Goal: Information Seeking & Learning: Compare options

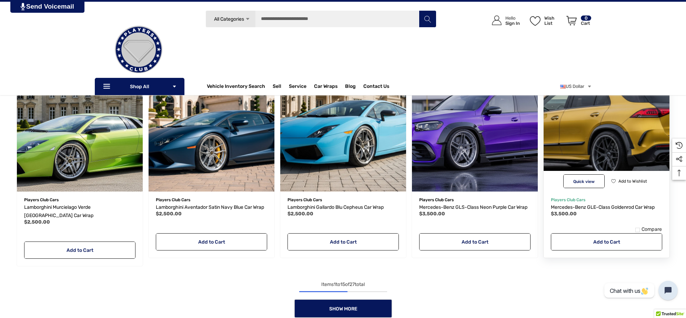
scroll to position [517, 0]
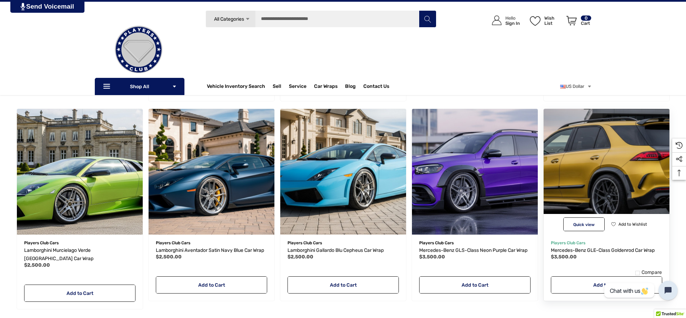
drag, startPoint x: 603, startPoint y: 247, endPoint x: 646, endPoint y: 207, distance: 58.8
click at [646, 207] on img "Mercedes-Benz GLE-Class Goldenrod Car Wrap,$3,500.00\a" at bounding box center [606, 172] width 139 height 139
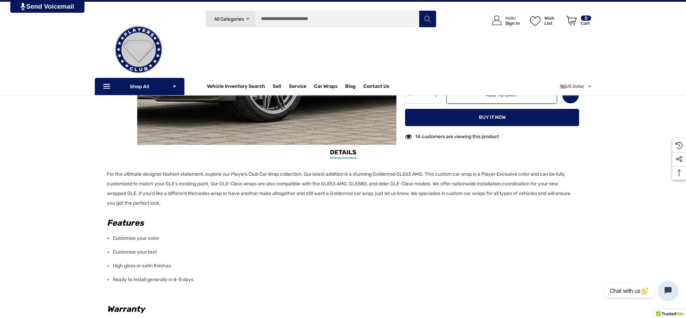
scroll to position [216, 0]
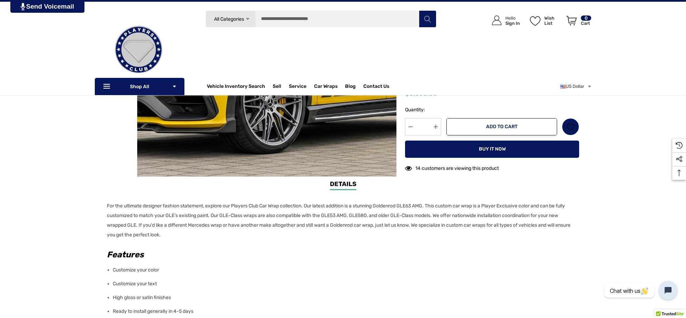
click at [187, 190] on ul "Details" at bounding box center [343, 185] width 483 height 11
click at [182, 233] on p "For the ultimate designer fashion statement, explore our Players Club Car Wrap …" at bounding box center [341, 220] width 468 height 39
click at [181, 233] on p "For the ultimate designer fashion statement, explore our Players Club Car Wrap …" at bounding box center [341, 220] width 468 height 39
click at [107, 204] on p "For the ultimate designer fashion statement, explore our Players Club Car Wrap …" at bounding box center [341, 220] width 468 height 39
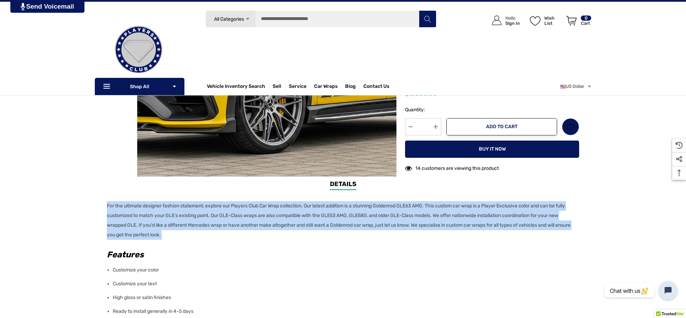
click at [107, 204] on p "For the ultimate designer fashion statement, explore our Players Club Car Wrap …" at bounding box center [341, 220] width 468 height 39
copy div "For the ultimate designer fashion statement, explore our Players Club Car Wrap …"
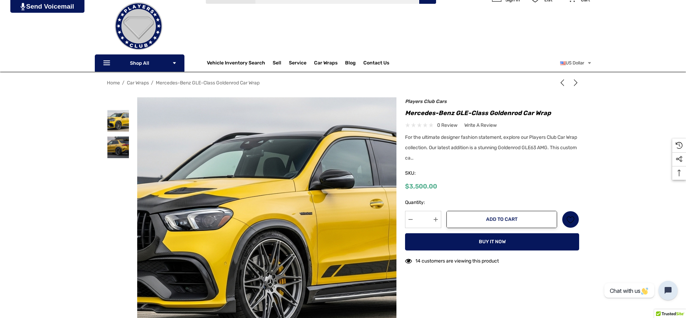
scroll to position [0, 0]
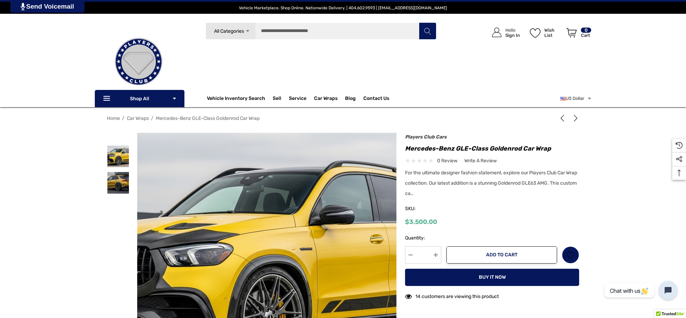
click at [406, 148] on h1 "Mercedes-Benz GLE-Class Goldenrod Car Wrap" at bounding box center [492, 148] width 174 height 11
click at [551, 147] on h1 "Mercedes-Benz GLE-Class Goldenrod Car Wrap" at bounding box center [492, 148] width 174 height 11
copy h1 "Mercedes-Benz GLE-Class Goldenrod Car Wrap"
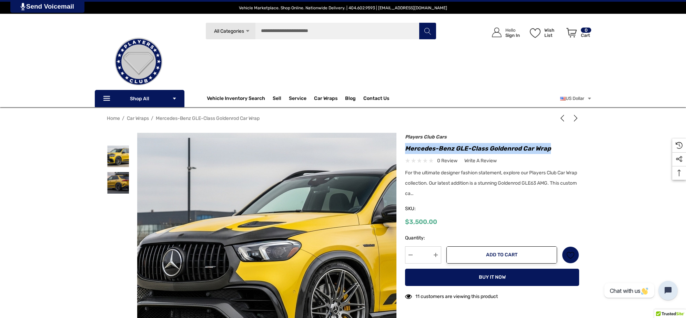
click at [188, 185] on img at bounding box center [333, 258] width 442 height 241
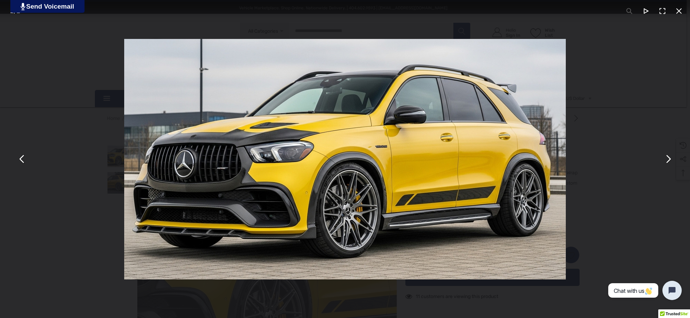
click at [669, 157] on button "You can close this modal content with the ESC key" at bounding box center [668, 159] width 17 height 17
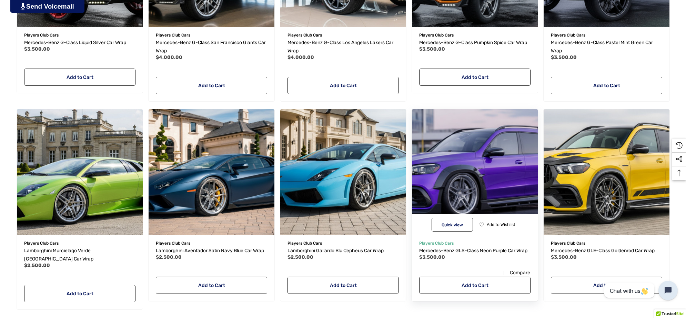
click at [483, 179] on img "Mercedes-Benz GLS-Class Neon Purple Car Wrap,$3,500.00\a" at bounding box center [475, 172] width 139 height 139
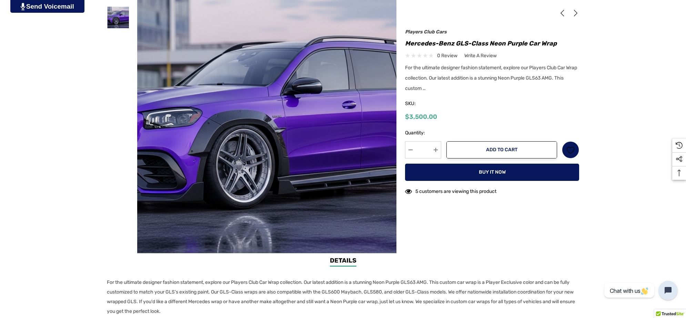
scroll to position [216, 0]
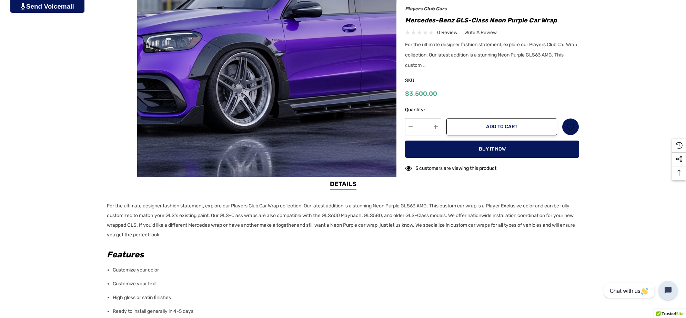
drag, startPoint x: 212, startPoint y: 234, endPoint x: 206, endPoint y: 228, distance: 8.3
click at [211, 233] on p "For the ultimate designer fashion statement, explore our Players Club Car Wrap …" at bounding box center [341, 220] width 468 height 39
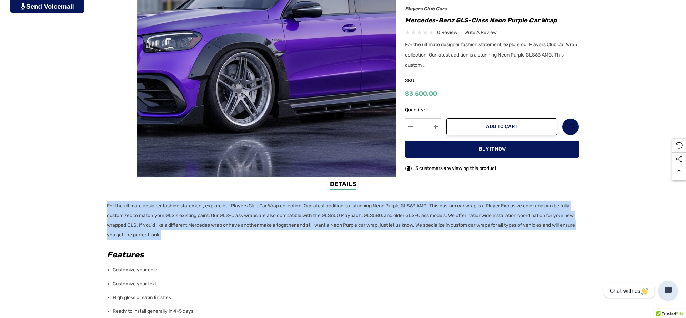
copy p "For the ultimate designer fashion statement, explore our Players Club Car Wrap …"
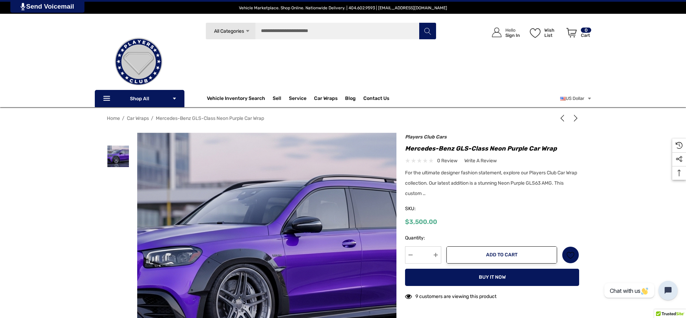
click at [405, 147] on h1 "Mercedes-Benz GLS-Class Neon Purple Car Wrap" at bounding box center [492, 148] width 174 height 11
click at [568, 147] on h1 "Mercedes-Benz GLS-Class Neon Purple Car Wrap" at bounding box center [492, 148] width 174 height 11
copy h1 "Mercedes-Benz GLS-Class Neon Purple Car Wrap"
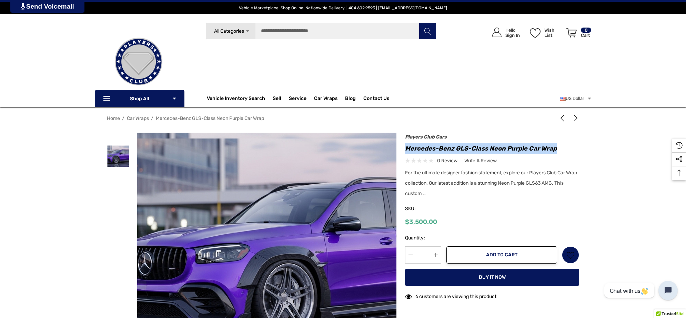
click at [206, 211] on img at bounding box center [310, 259] width 442 height 241
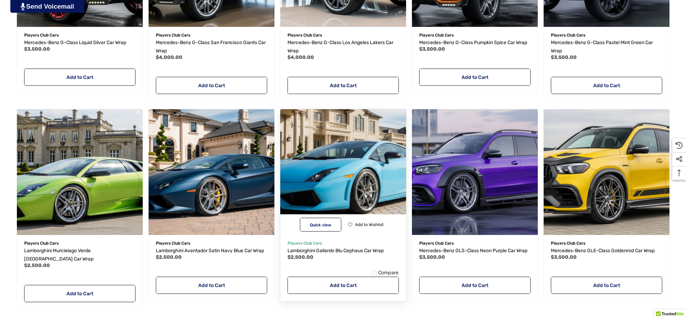
click at [356, 173] on img "Lamborghini Gallardo Blu Cepheus Car Wrap,$2,500.00\a" at bounding box center [343, 172] width 139 height 139
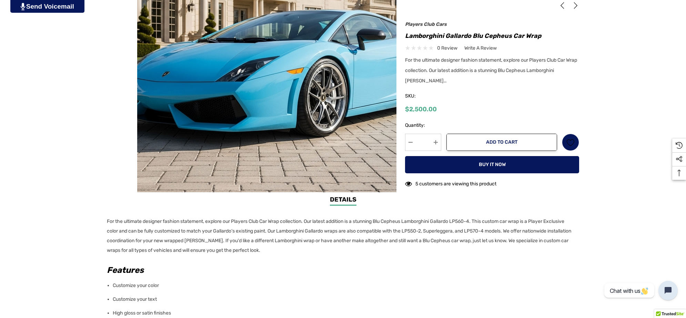
scroll to position [216, 0]
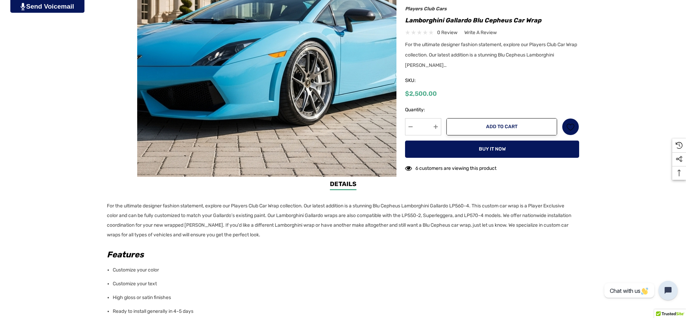
click at [404, 20] on div "Previous Next Mercedes-Benz GLS-Class Neon Purple Car Wrap $3,500.00 $2,500.00" at bounding box center [488, 92] width 183 height 169
click at [550, 21] on h1 "Lamborghini Gallardo Blu Cepheus Car Wrap" at bounding box center [492, 20] width 174 height 11
copy h1 "Lamborghini Gallardo Blu Cepheus Car Wrap"
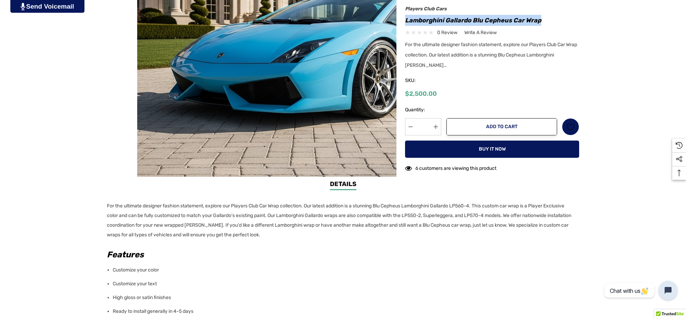
click at [162, 30] on img at bounding box center [341, 45] width 442 height 241
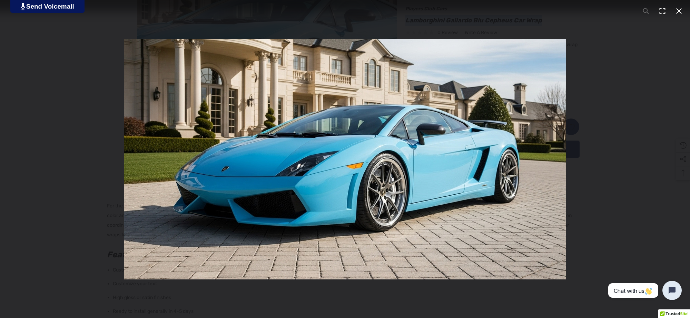
click at [613, 100] on div "You can close this modal content with the ESC key" at bounding box center [345, 159] width 690 height 318
click at [684, 6] on button "You can close this modal content with the ESC key" at bounding box center [679, 11] width 17 height 17
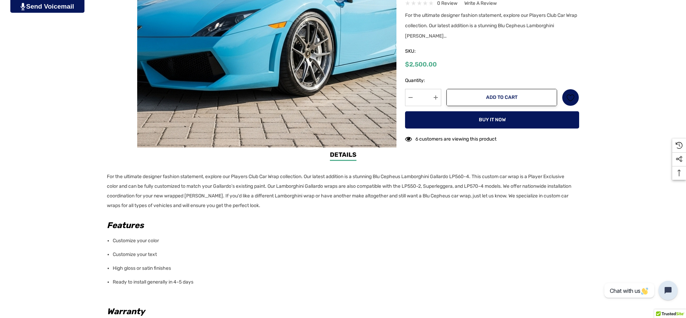
scroll to position [259, 0]
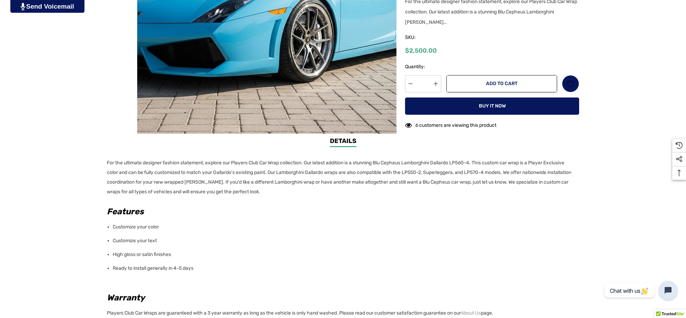
click at [356, 192] on p "For the ultimate designer fashion statement, explore our Players Club Car Wrap …" at bounding box center [341, 177] width 468 height 39
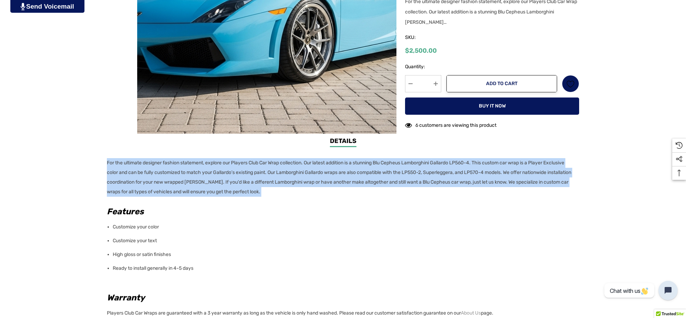
click at [107, 163] on p "For the ultimate designer fashion statement, explore our Players Club Car Wrap …" at bounding box center [341, 177] width 468 height 39
copy div "For the ultimate designer fashion statement, explore our Players Club Car Wrap …"
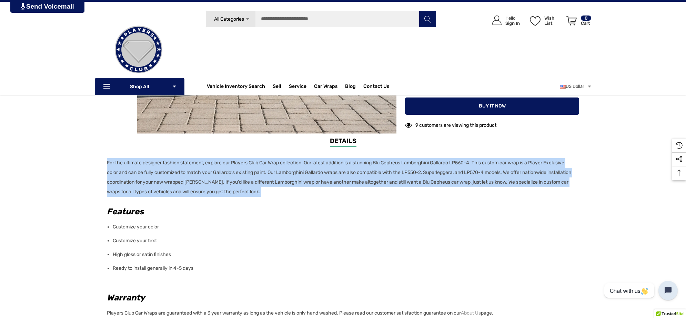
scroll to position [216, 0]
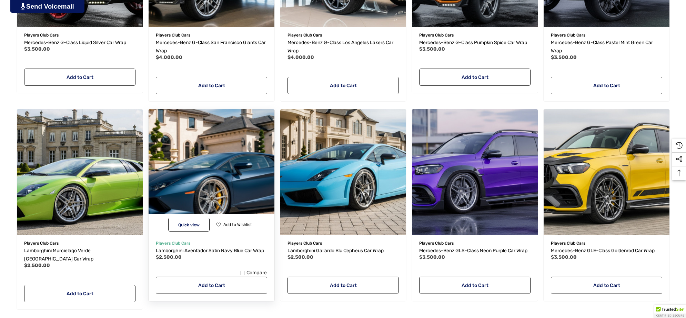
click at [214, 147] on img "Lamborghini Aventador Satin Navy Blue Car Wrap,$2,500.00\a" at bounding box center [211, 172] width 139 height 139
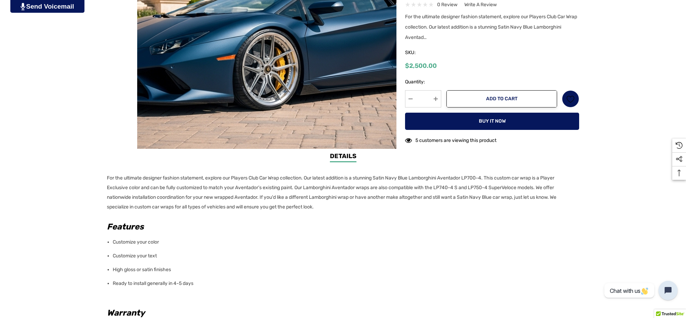
scroll to position [259, 0]
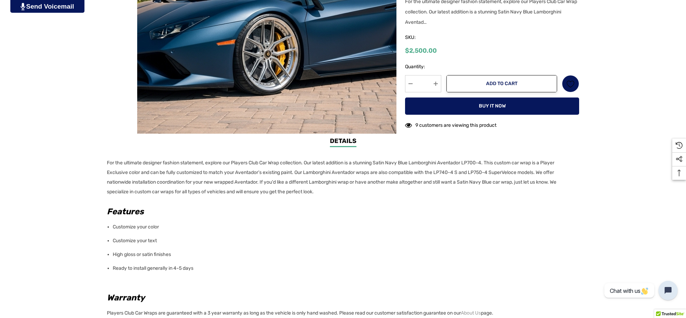
click at [325, 190] on p "For the ultimate designer fashion statement, explore our Players Club Car Wrap …" at bounding box center [341, 177] width 468 height 39
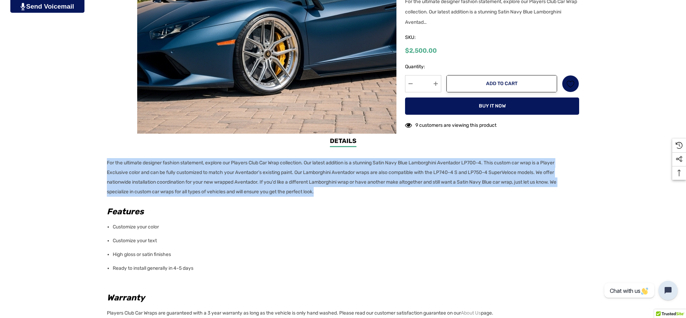
click at [106, 162] on div "Details Details For the ultimate designer fashion statement, explore our Player…" at bounding box center [343, 283] width 686 height 293
copy p "For the ultimate designer fashion statement, explore our Players Club Car Wrap …"
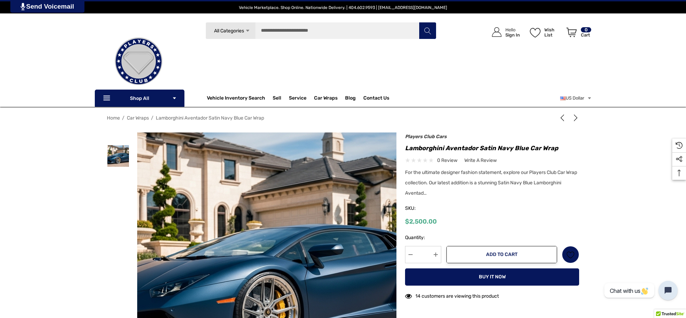
scroll to position [0, 0]
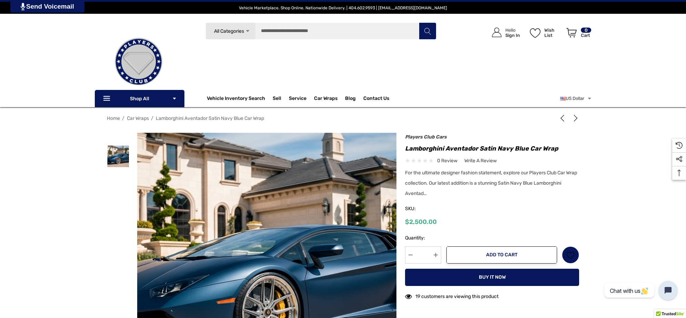
click at [406, 148] on h1 "Lamborghini Aventador Satin Navy Blue Car Wrap" at bounding box center [492, 148] width 174 height 11
click at [562, 149] on h1 "Lamborghini Aventador Satin Navy Blue Car Wrap" at bounding box center [492, 148] width 174 height 11
copy h1 "Lamborghini Aventador Satin Navy Blue Car Wrap"
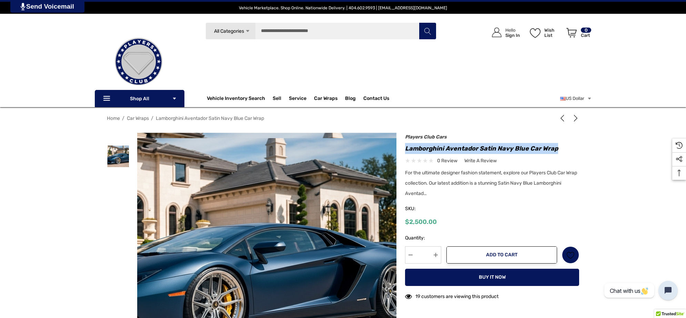
click at [342, 208] on img at bounding box center [215, 258] width 442 height 241
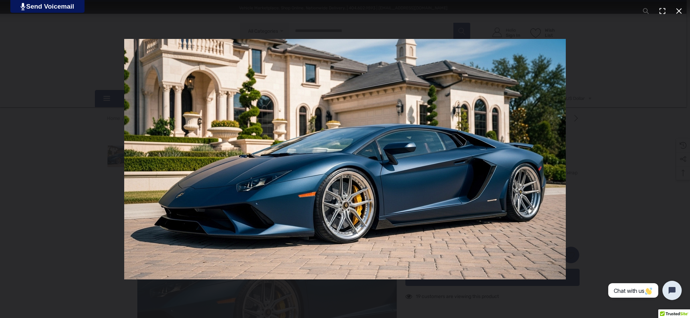
click at [349, 209] on img "You can close this modal content with the ESC key" at bounding box center [345, 159] width 442 height 241
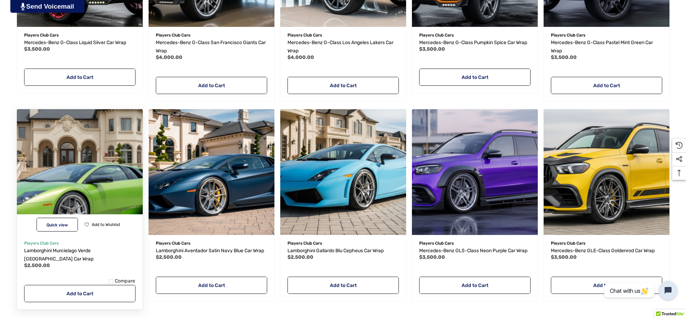
click at [96, 169] on img "Lamborghini Murcielago Verde Ithaca Car Wrap,$2,500.00\a" at bounding box center [79, 172] width 139 height 139
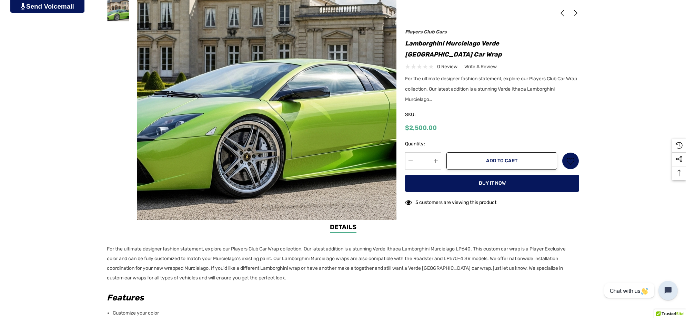
click at [290, 278] on p "For the ultimate designer fashion statement, explore our Players Club Car Wrap …" at bounding box center [341, 264] width 468 height 39
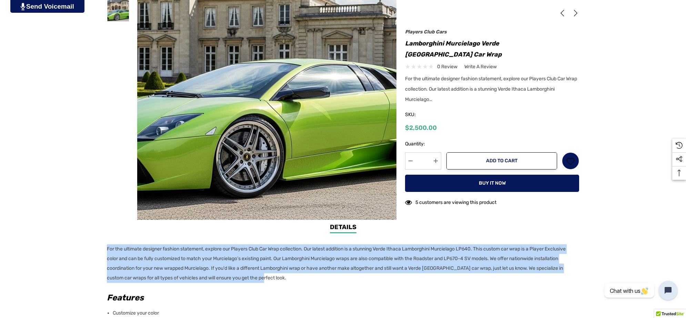
click at [107, 249] on p "For the ultimate designer fashion statement, explore our Players Club Car Wrap …" at bounding box center [341, 264] width 468 height 39
copy p "For the ultimate designer fashion statement, explore our Players Club Car Wrap …"
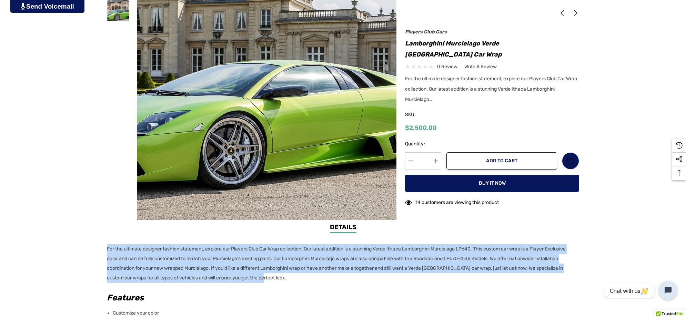
click at [293, 80] on img at bounding box center [250, 89] width 442 height 241
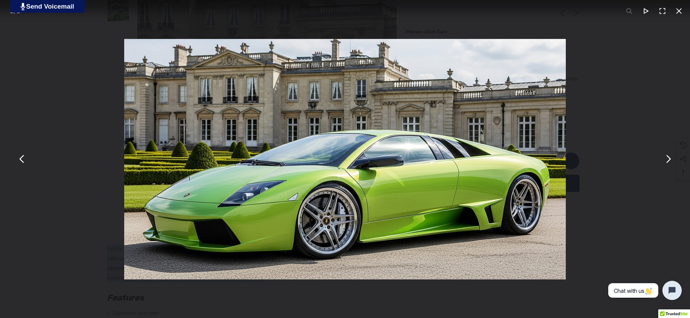
click at [670, 159] on button "You can close this modal content with the ESC key" at bounding box center [668, 159] width 17 height 17
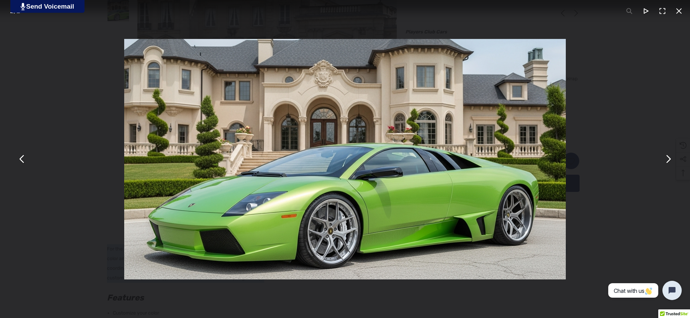
click at [681, 6] on button "You can close this modal content with the ESC key" at bounding box center [679, 11] width 17 height 17
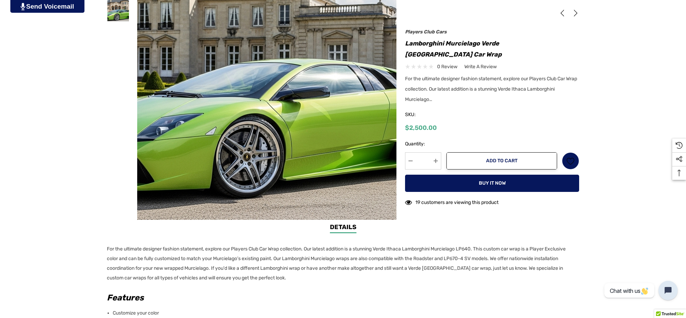
click at [402, 43] on div "Previous Next Lamborghini Aventador Satin Navy Blue Car Wrap $2,500.00 $3,500.00" at bounding box center [488, 121] width 183 height 180
click at [563, 42] on h1 "Lamborghini Murcielago Verde [GEOGRAPHIC_DATA] Car Wrap" at bounding box center [492, 49] width 174 height 22
copy h1 "Lamborghini Murcielago Verde [GEOGRAPHIC_DATA] Car Wrap"
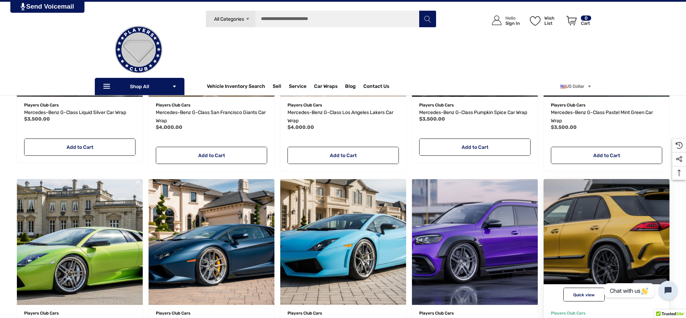
scroll to position [345, 0]
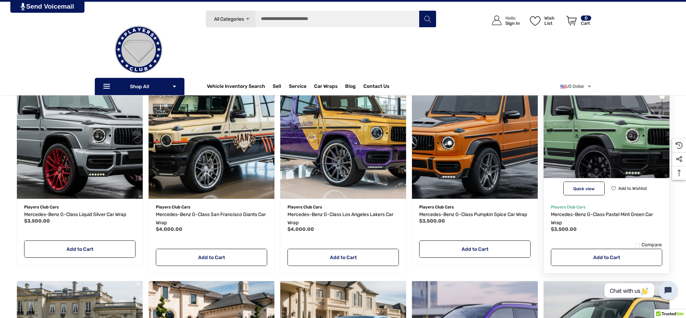
click at [570, 134] on img "Mercedes-Benz G-Class Pastel Mint Green Car Wrap,$3,500.00\a" at bounding box center [606, 136] width 139 height 139
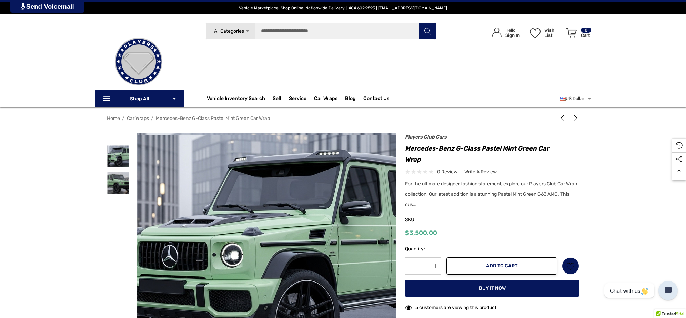
click at [233, 161] on img at bounding box center [291, 255] width 442 height 241
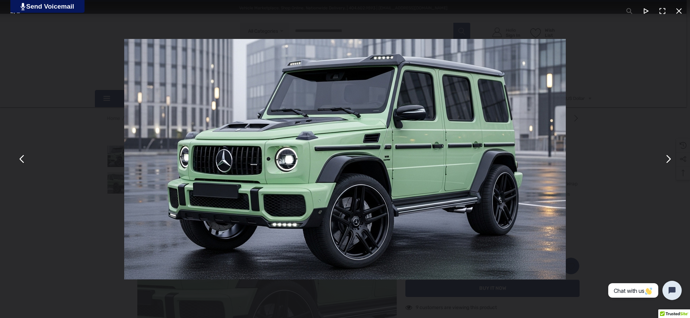
click at [667, 166] on button "You can close this modal content with the ESC key" at bounding box center [668, 159] width 17 height 17
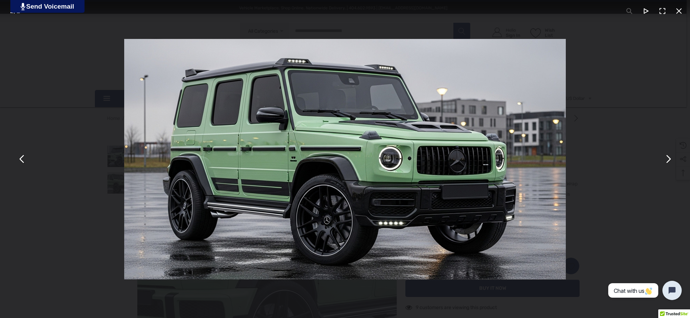
click at [621, 85] on div "You can close this modal content with the ESC key" at bounding box center [345, 159] width 690 height 318
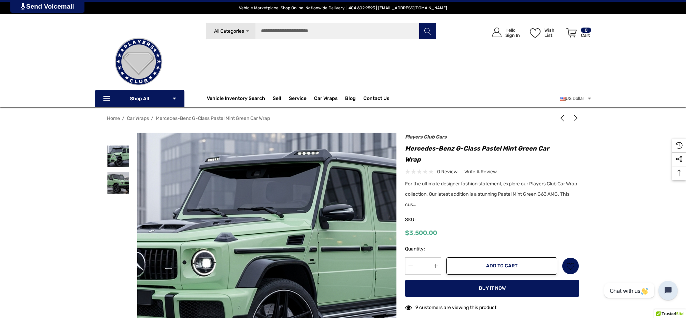
click at [426, 158] on h1 "Mercedes-Benz G-Class Pastel Mint Green Car Wrap" at bounding box center [492, 154] width 174 height 22
click at [406, 151] on h1 "Mercedes-Benz G-Class Pastel Mint Green Car Wrap" at bounding box center [492, 154] width 174 height 22
copy h1 "Mercedes-Benz G-Class Pastel Mint Green Car Wrap"
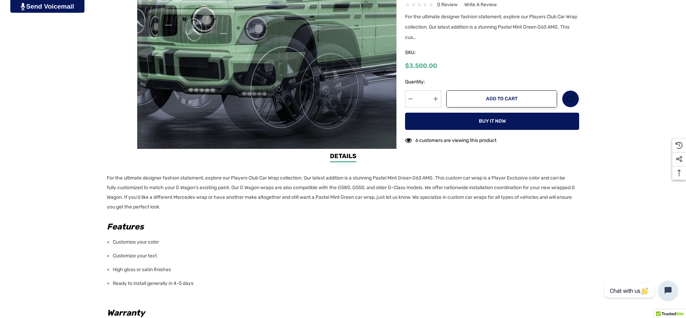
scroll to position [259, 0]
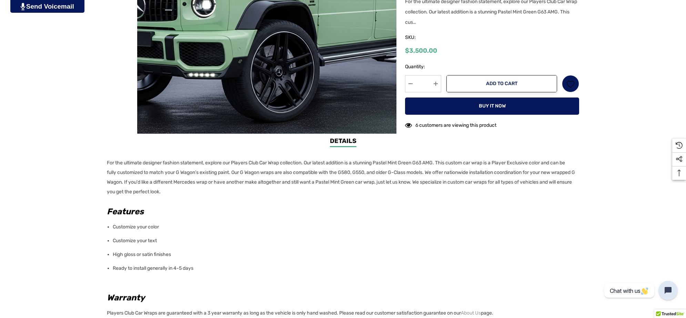
click at [105, 160] on div "Details Details For the ultimate designer fashion statement, explore our Player…" at bounding box center [343, 283] width 686 height 293
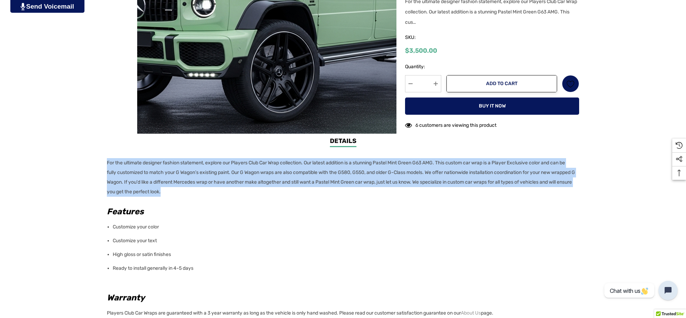
click at [229, 190] on p "For the ultimate designer fashion statement, explore our Players Club Car Wrap …" at bounding box center [341, 177] width 468 height 39
copy p "For the ultimate designer fashion statement, explore our Players Club Car Wrap …"
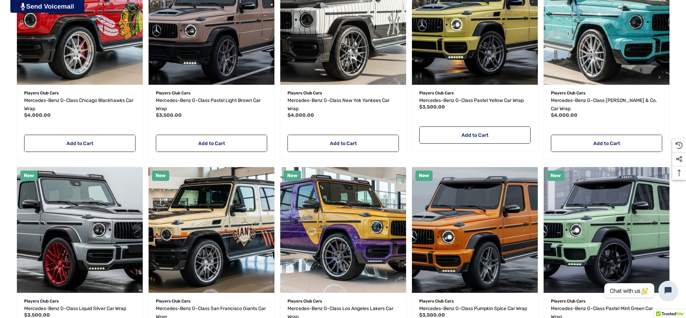
scroll to position [343, 0]
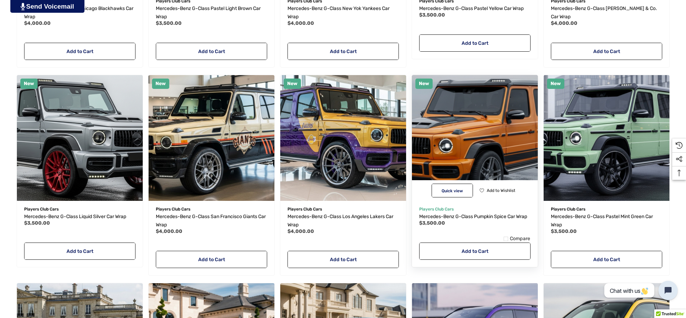
click at [462, 132] on img "Mercedes-Benz G-Class Pumpkin Spice Car Wrap,$3,500.00\a" at bounding box center [475, 138] width 139 height 139
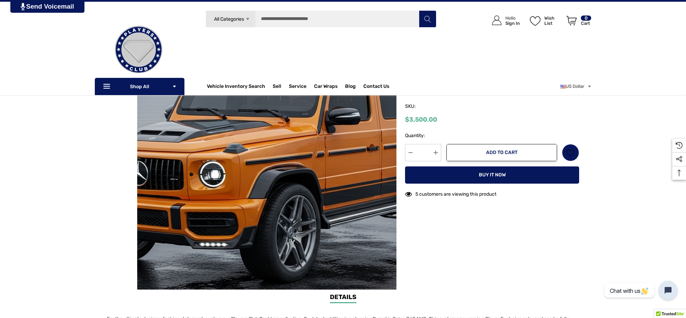
scroll to position [86, 0]
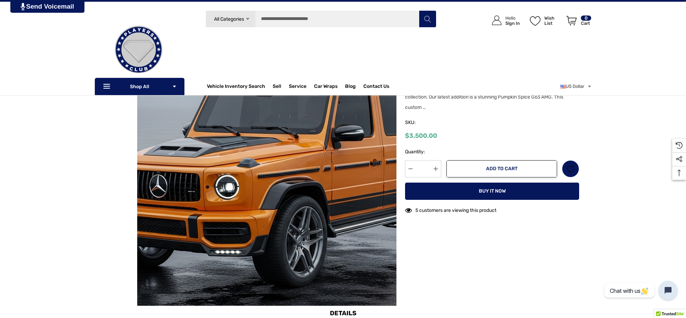
click at [252, 141] on img at bounding box center [278, 173] width 442 height 241
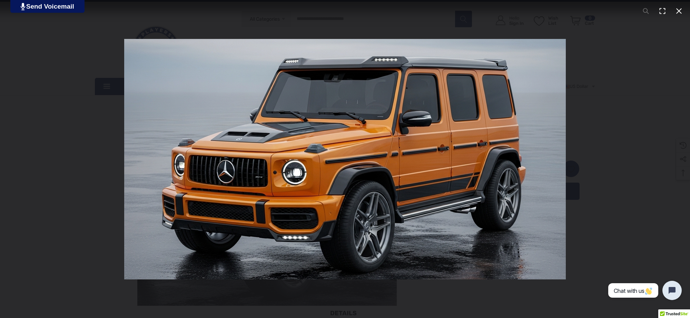
click at [680, 8] on button "You can close this modal content with the ESC key" at bounding box center [679, 11] width 17 height 17
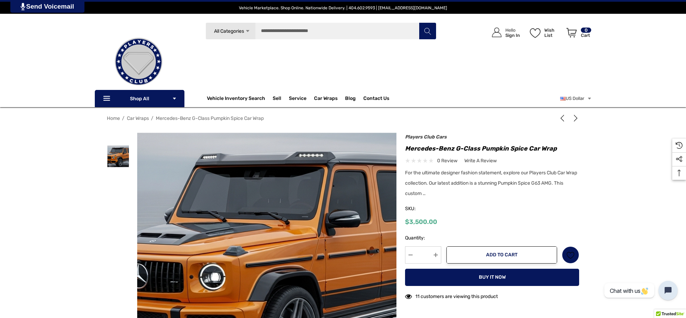
click at [403, 150] on div "Previous Next Mercedes-Benz G-Class Pastel Mint Green Car Wrap $3,500.00" at bounding box center [488, 220] width 183 height 169
click at [403, 149] on div "Previous Next Mercedes-Benz G-Class Pastel Mint Green Car Wrap $3,500.00" at bounding box center [488, 220] width 183 height 169
click at [589, 151] on div "Home Car Wraps Mercedes-Benz G-Class Pumpkin Spice Car Wrap" at bounding box center [343, 253] width 686 height 283
copy h1 "Mercedes-Benz G-Class Pumpkin Spice Car Wrap"
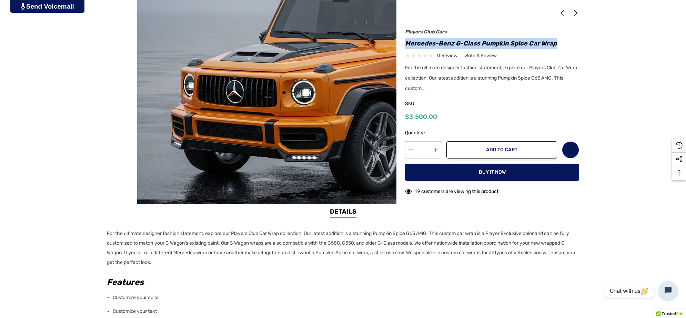
scroll to position [259, 0]
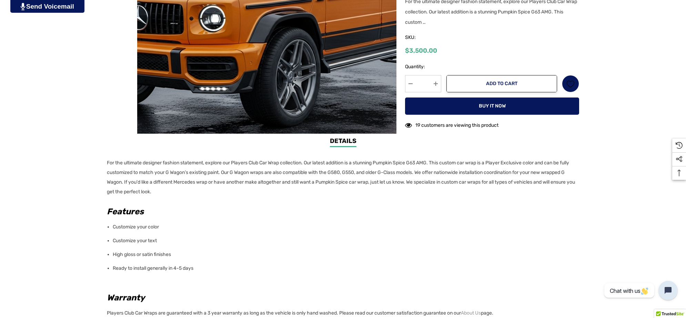
click at [206, 192] on p "For the ultimate designer fashion statement, explore our Players Club Car Wrap …" at bounding box center [341, 177] width 468 height 39
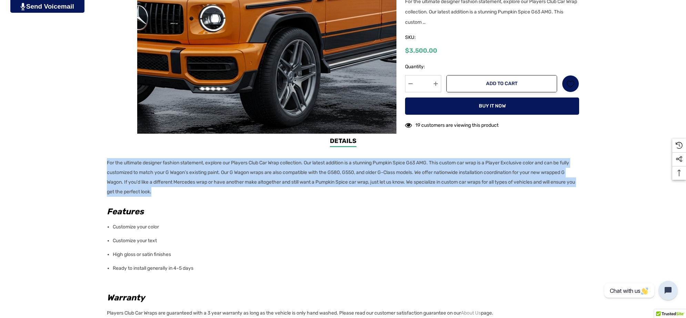
click at [106, 161] on div "Details Details For the ultimate designer fashion statement, explore our Player…" at bounding box center [343, 283] width 686 height 293
copy p "For the ultimate designer fashion statement, explore our Players Club Car Wrap …"
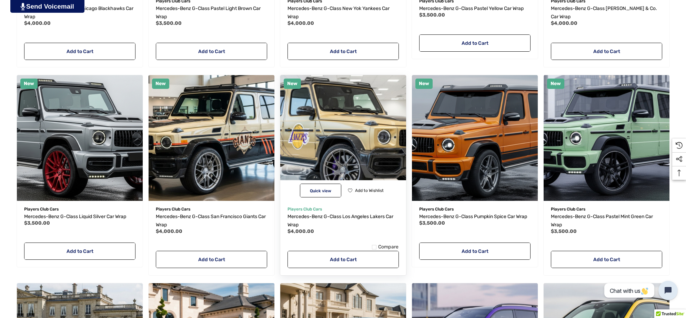
click at [309, 121] on img "Mercedes-Benz G-Class Los Angeles Lakers Car Wrap,$4,000.00\a" at bounding box center [343, 138] width 139 height 139
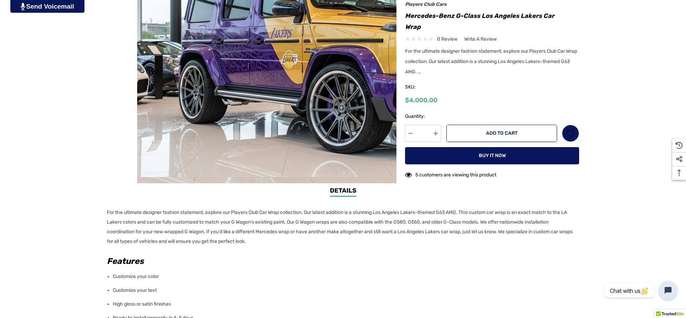
scroll to position [302, 0]
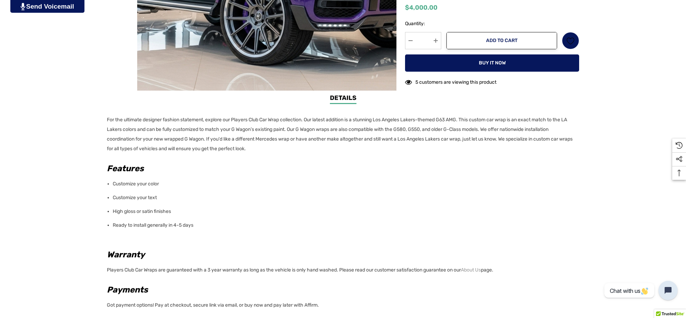
click at [281, 150] on p "For the ultimate designer fashion statement, explore our Players Club Car Wrap …" at bounding box center [341, 134] width 468 height 39
click at [102, 118] on div "Details Details For the ultimate designer fashion statement, explore our Player…" at bounding box center [343, 239] width 686 height 293
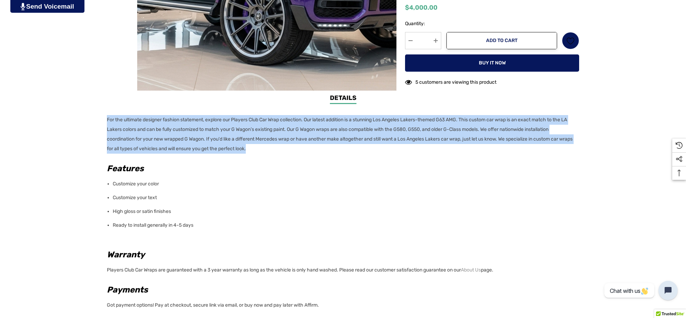
copy p "For the ultimate designer fashion statement, explore our Players Club Car Wrap …"
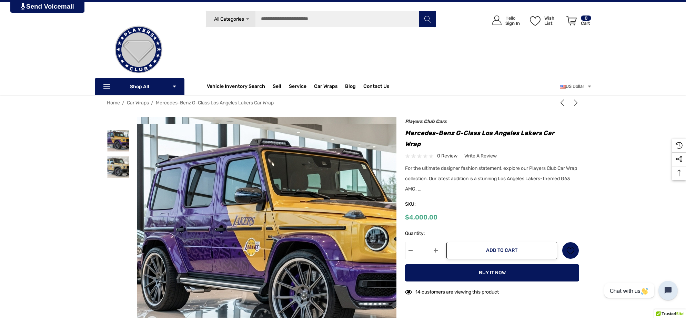
scroll to position [0, 0]
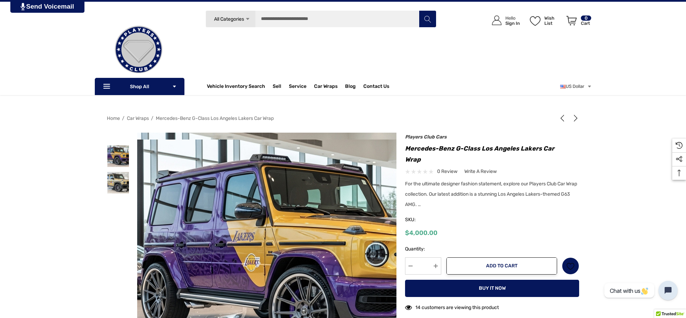
click at [202, 184] on img at bounding box center [312, 260] width 442 height 241
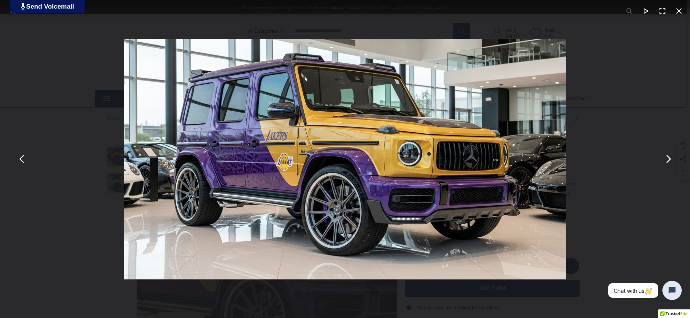
click at [667, 162] on button "You can close this modal content with the ESC key" at bounding box center [668, 159] width 17 height 17
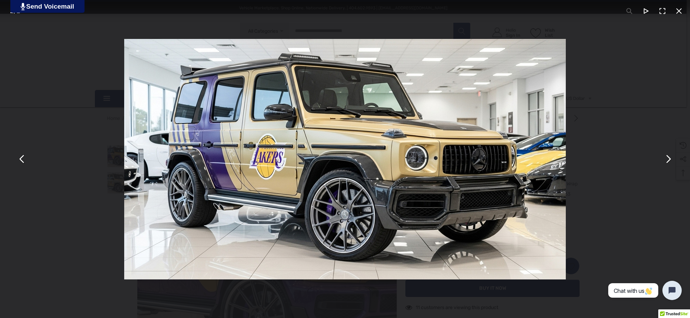
click at [235, 208] on img "You can close this modal content with the ESC key" at bounding box center [345, 159] width 442 height 241
click at [622, 97] on div "You can close this modal content with the ESC key" at bounding box center [345, 159] width 690 height 318
click at [596, 199] on div "You can close this modal content with the ESC key" at bounding box center [345, 159] width 690 height 318
click at [32, 284] on div "You can close this modal content with the ESC key" at bounding box center [345, 159] width 690 height 318
click at [48, 248] on div "You can close this modal content with the ESC key" at bounding box center [345, 159] width 690 height 318
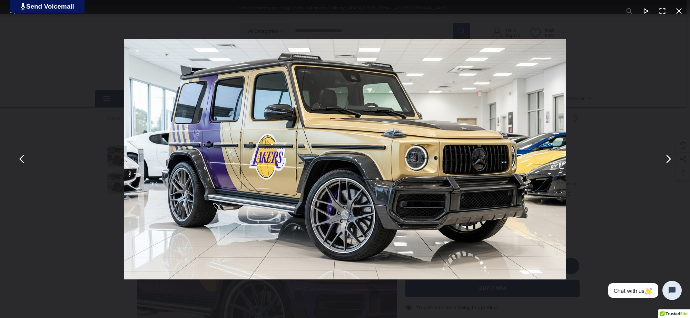
click at [59, 78] on div "You can close this modal content with the ESC key" at bounding box center [345, 159] width 690 height 318
click at [680, 10] on button "You can close this modal content with the ESC key" at bounding box center [679, 11] width 17 height 17
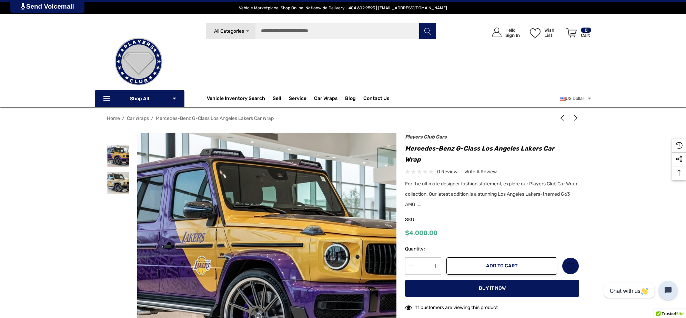
click at [424, 158] on h1 "Mercedes-Benz G-Class Los Angeles Lakers Car Wrap" at bounding box center [492, 154] width 174 height 22
click at [406, 148] on h1 "Mercedes-Benz G-Class Los Angeles Lakers Car Wrap" at bounding box center [492, 154] width 174 height 22
copy h1 "Mercedes-Benz G-Class Los Angeles Lakers Car Wrap"
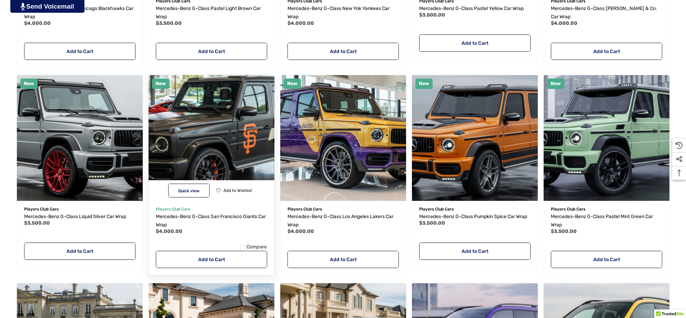
click at [212, 131] on img "Mercedes-Benz G-Class San Francisco Giants Car Wrap,$4,000.00\a" at bounding box center [211, 138] width 139 height 139
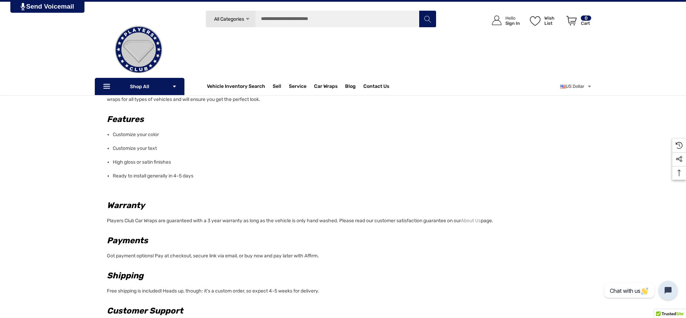
scroll to position [302, 0]
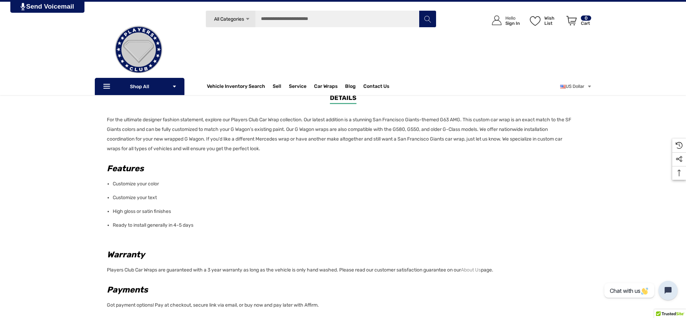
click at [266, 147] on p "For the ultimate designer fashion statement, explore our Players Club Car Wrap …" at bounding box center [341, 134] width 468 height 39
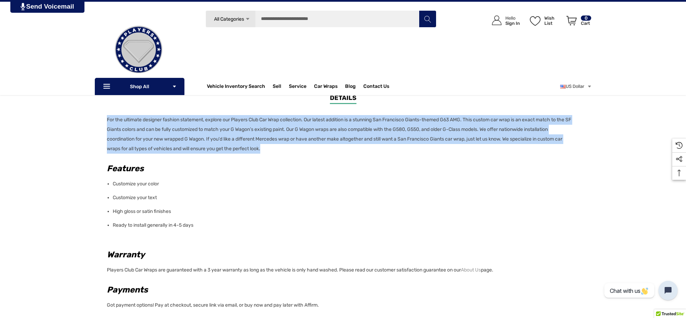
click at [107, 120] on p "For the ultimate designer fashion statement, explore our Players Club Car Wrap …" at bounding box center [341, 134] width 468 height 39
copy p "For the ultimate designer fashion statement, explore our Players Club Car Wrap …"
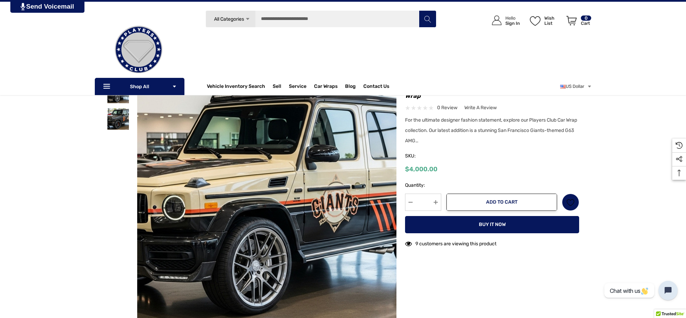
scroll to position [43, 0]
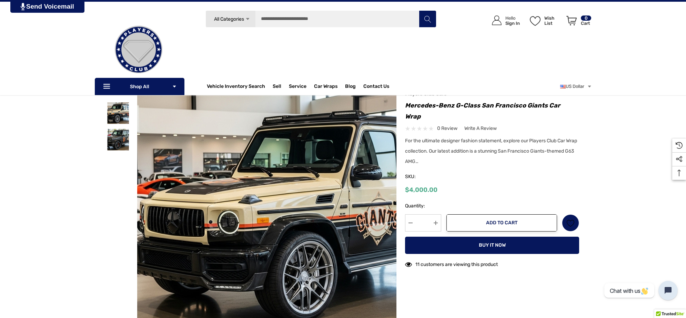
click at [198, 146] on img at bounding box center [315, 214] width 442 height 241
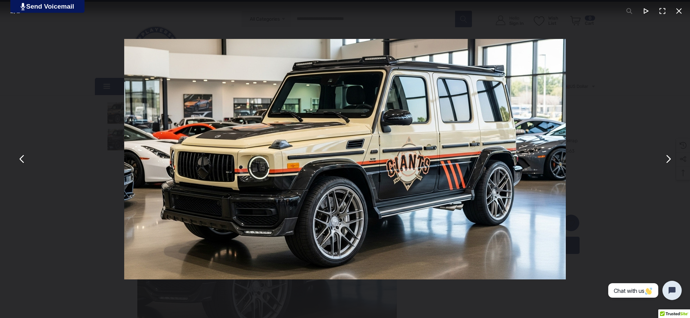
click at [673, 162] on button "You can close this modal content with the ESC key" at bounding box center [668, 159] width 17 height 17
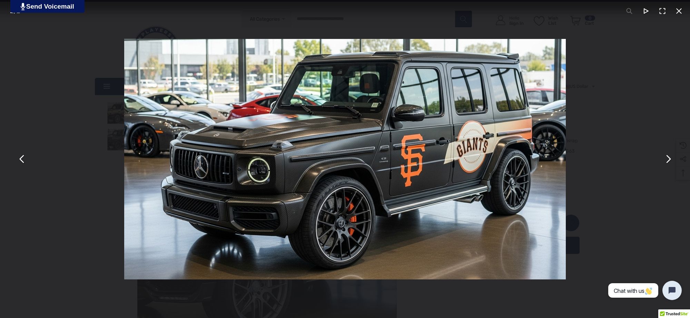
click at [684, 7] on button "You can close this modal content with the ESC key" at bounding box center [679, 11] width 17 height 17
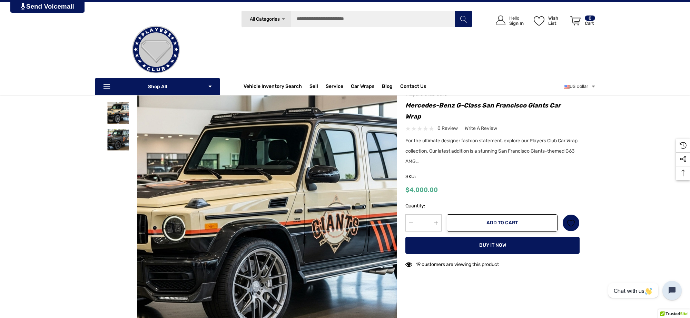
click at [684, 7] on button "You can close this modal content with the ESC key" at bounding box center [679, 11] width 17 height 17
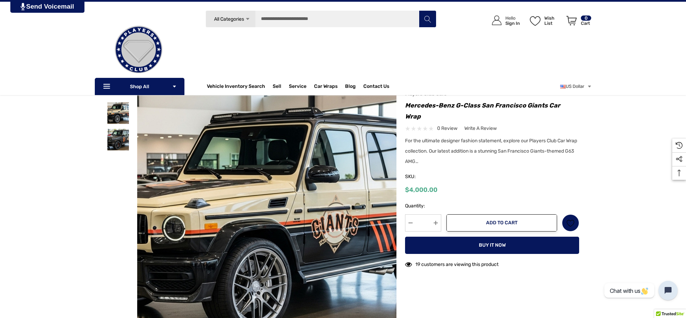
click at [440, 116] on h1 "Mercedes-Benz G-Class San Francisco Giants Car Wrap" at bounding box center [492, 111] width 174 height 22
click at [438, 116] on h1 "Mercedes-Benz G-Class San Francisco Giants Car Wrap" at bounding box center [492, 111] width 174 height 22
click at [406, 105] on h1 "Mercedes-Benz G-Class San Francisco Giants Car Wrap" at bounding box center [492, 111] width 174 height 22
copy div "Mercedes-Benz G-Class San Francisco Giants Car Wrap"
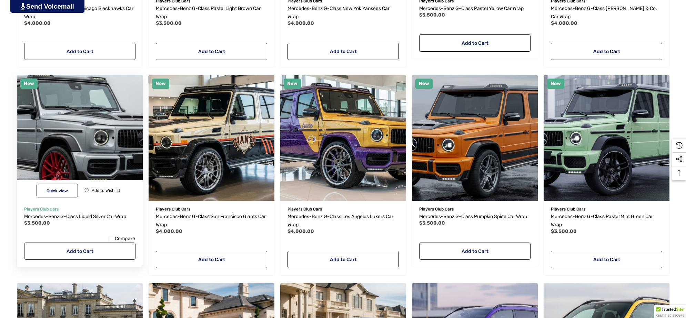
click at [92, 140] on img "Mercedes-Benz G-Class Liquid Silver Car Wrap,$3,500.00\a" at bounding box center [79, 138] width 139 height 139
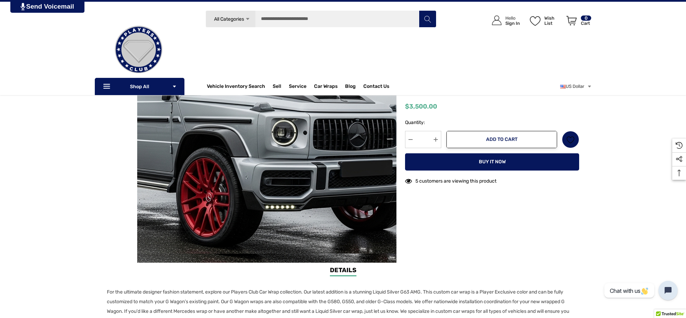
scroll to position [86, 0]
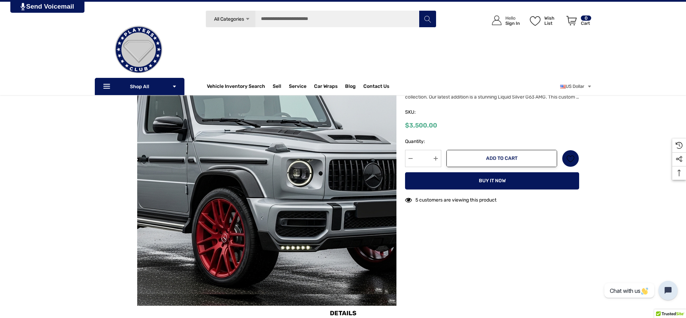
click at [274, 147] on img at bounding box center [263, 174] width 442 height 241
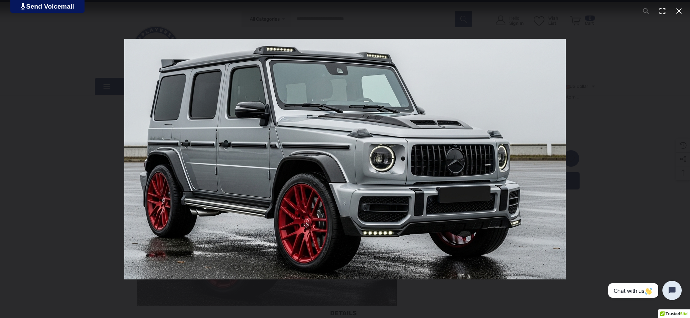
click at [677, 10] on button "You can close this modal content with the ESC key" at bounding box center [679, 11] width 17 height 17
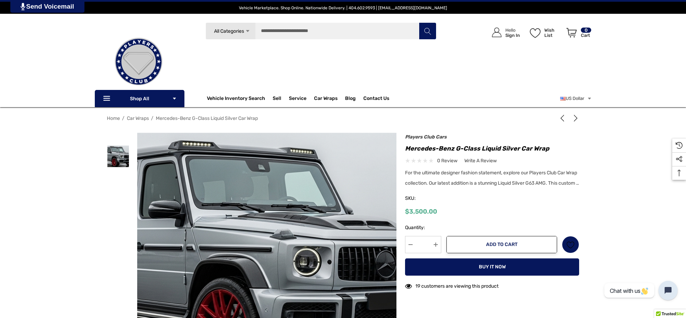
click at [404, 148] on div "Previous Next Mercedes-Benz G-Class San Francisco Giants Car Wrap $4,000.00" at bounding box center [488, 215] width 183 height 159
click at [555, 151] on h1 "Mercedes-Benz G-Class Liquid Silver Car Wrap" at bounding box center [492, 148] width 174 height 11
copy h1 "Mercedes-Benz G-Class Liquid Silver Car Wrap"
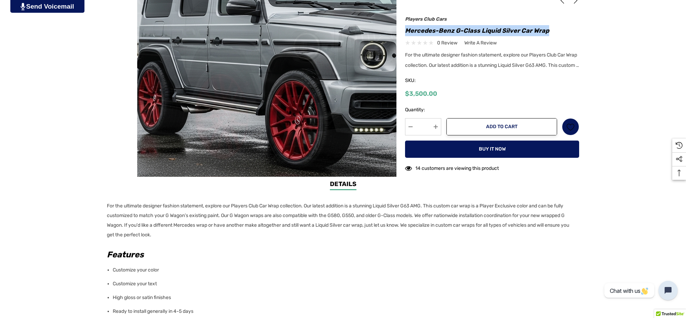
scroll to position [259, 0]
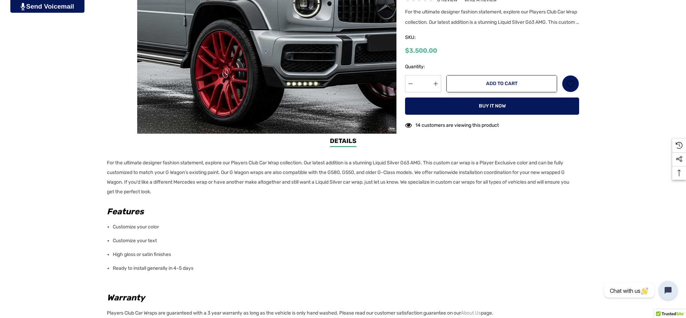
click at [103, 161] on div "Details Details For the ultimate designer fashion statement, explore our Player…" at bounding box center [343, 283] width 686 height 293
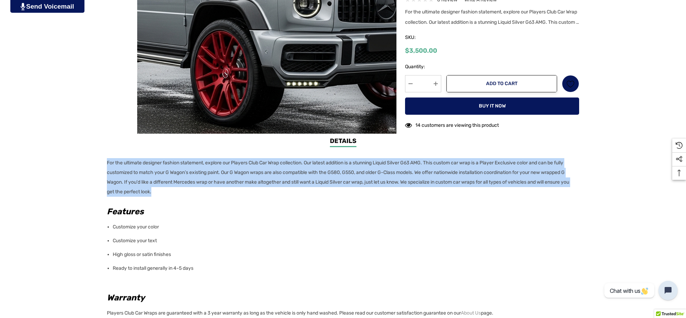
click at [162, 193] on p "For the ultimate designer fashion statement, explore our Players Club Car Wrap …" at bounding box center [341, 177] width 468 height 39
copy p "For the ultimate designer fashion statement, explore our Players Club Car Wrap …"
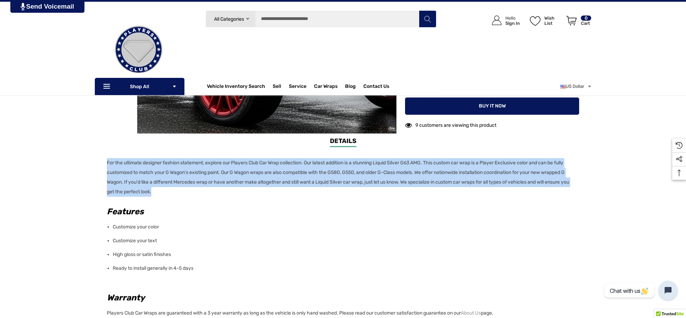
scroll to position [86, 0]
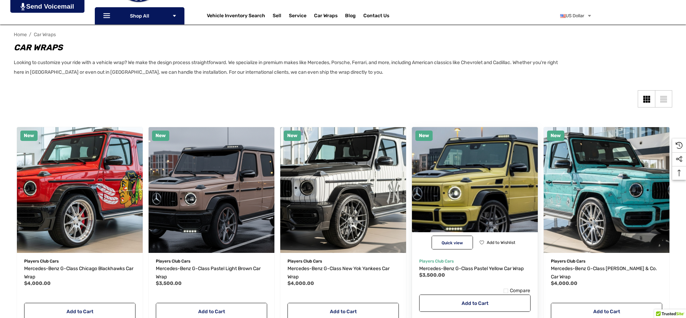
scroll to position [86, 0]
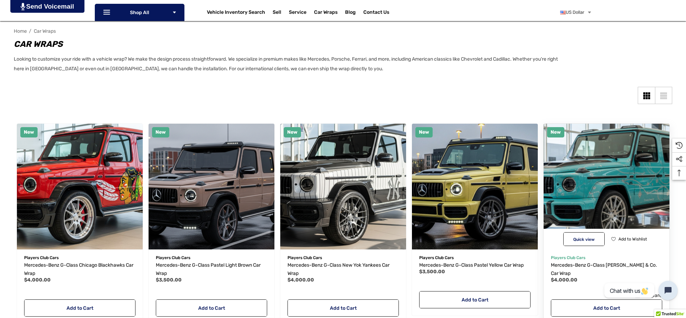
click at [593, 167] on img "Mercedes-Benz G-Class Tiffany & Co. Car Wrap,$4,000.00\a" at bounding box center [606, 186] width 139 height 139
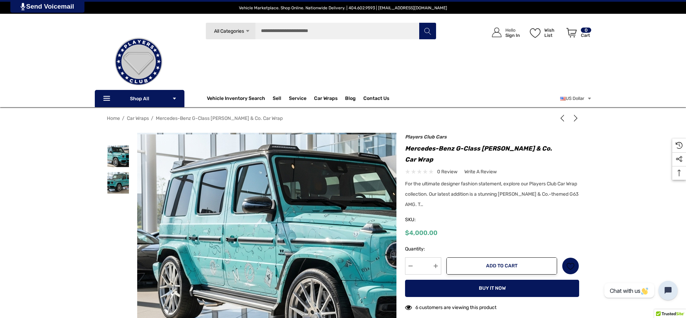
click at [161, 154] on img at bounding box center [342, 255] width 442 height 241
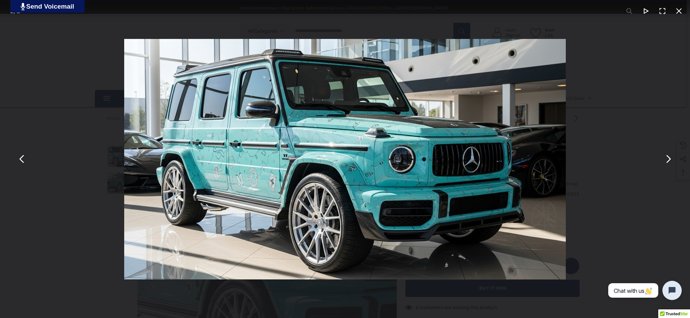
click at [339, 146] on img "You can close this modal content with the ESC key" at bounding box center [345, 159] width 442 height 241
click at [669, 165] on button "You can close this modal content with the ESC key" at bounding box center [668, 159] width 17 height 17
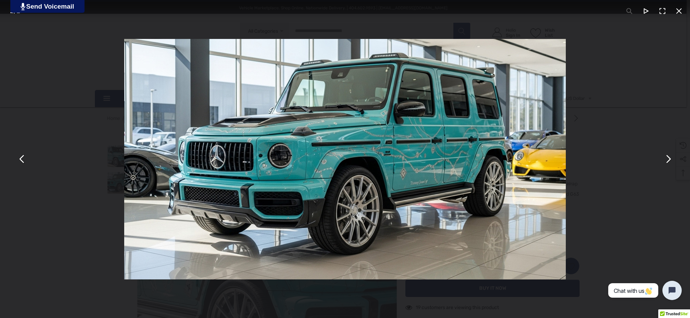
click at [676, 13] on button "You can close this modal content with the ESC key" at bounding box center [679, 11] width 17 height 17
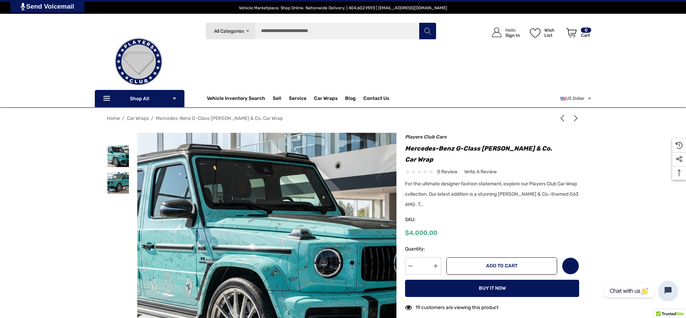
click at [549, 149] on h1 "Mercedes-Benz G-Class [PERSON_NAME] & Co. Car Wrap" at bounding box center [492, 154] width 174 height 22
click at [406, 147] on h1 "Mercedes-Benz G-Class [PERSON_NAME] & Co. Car Wrap" at bounding box center [492, 154] width 174 height 22
copy h1 "Mercedes-Benz G-Class [PERSON_NAME] & Co. Car Wrap"
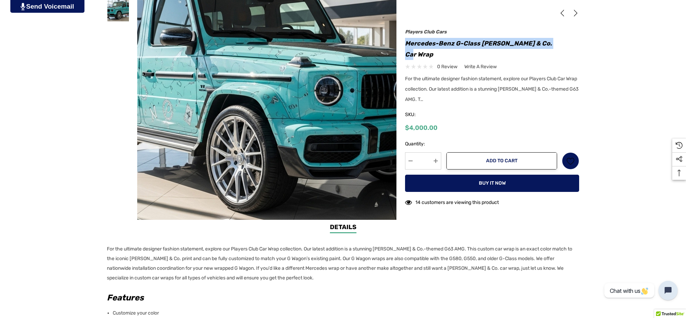
scroll to position [345, 0]
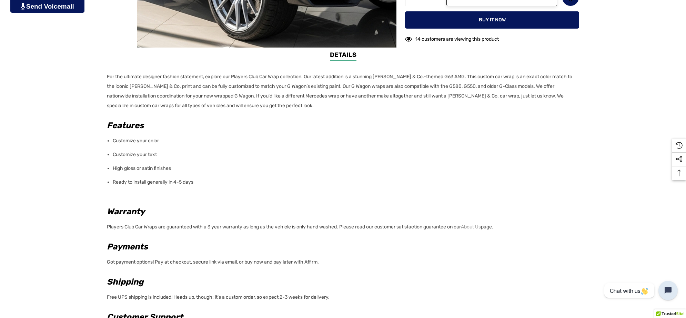
click at [103, 76] on div "Details Details For the ultimate designer fashion statement, explore our Player…" at bounding box center [343, 196] width 686 height 293
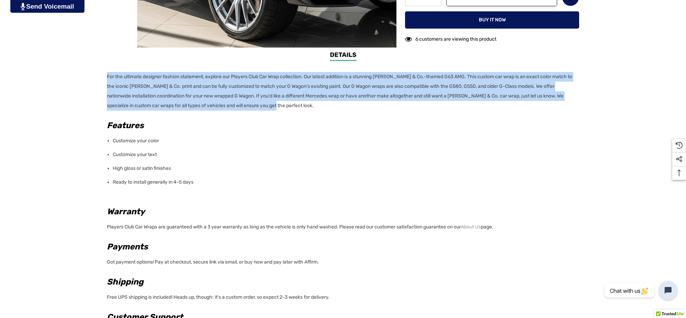
click at [276, 106] on p "For the ultimate designer fashion statement, explore our Players Club Car Wrap …" at bounding box center [341, 91] width 468 height 39
copy p "For the ultimate designer fashion statement, explore our Players Club Car Wrap …"
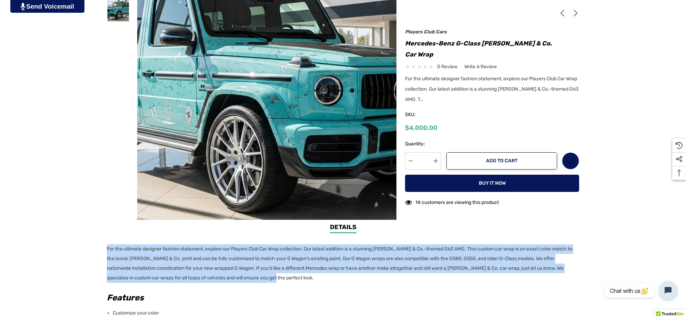
scroll to position [0, 0]
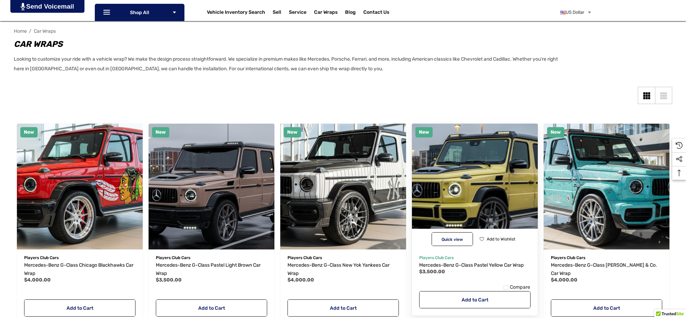
click at [456, 161] on img "Mercedes-Benz G-Class Pastel Yellow Car Wrap,$3,500.00\a" at bounding box center [475, 186] width 139 height 139
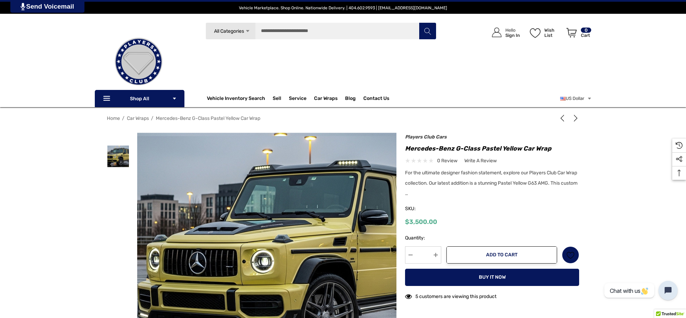
click at [223, 178] on img at bounding box center [298, 256] width 442 height 241
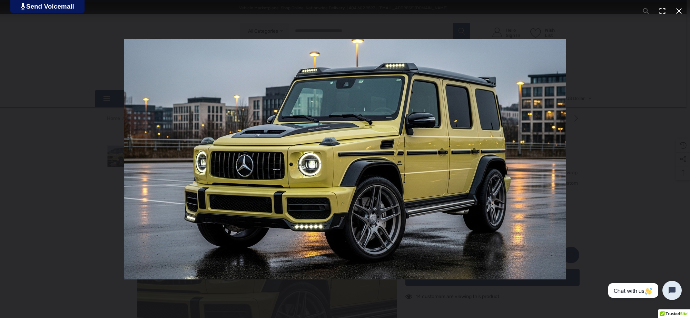
click at [680, 9] on button "You can close this modal content with the ESC key" at bounding box center [679, 11] width 17 height 17
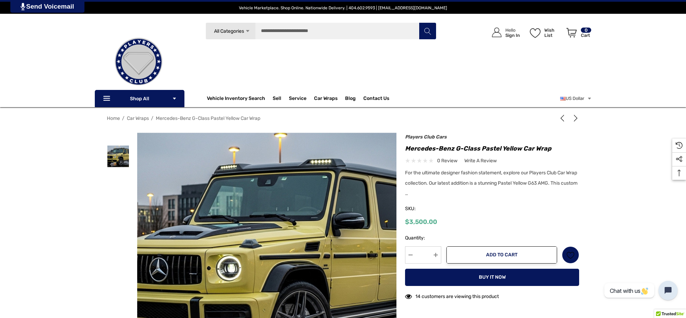
click at [405, 147] on h1 "Mercedes-Benz G-Class Pastel Yellow Car Wrap" at bounding box center [492, 148] width 174 height 11
click at [551, 147] on h1 "Mercedes-Benz G-Class Pastel Yellow Car Wrap" at bounding box center [492, 148] width 174 height 11
copy div "Mercedes-Benz G-Class Pastel Yellow Car Wrap"
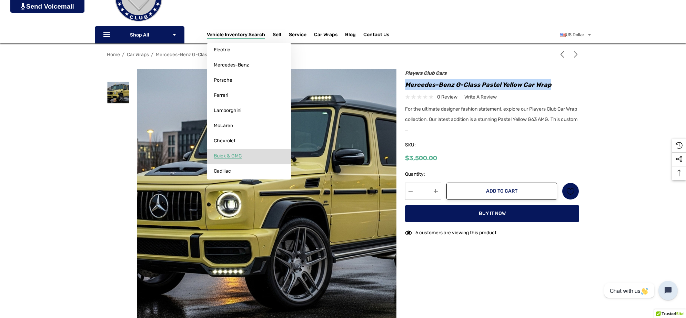
scroll to position [216, 0]
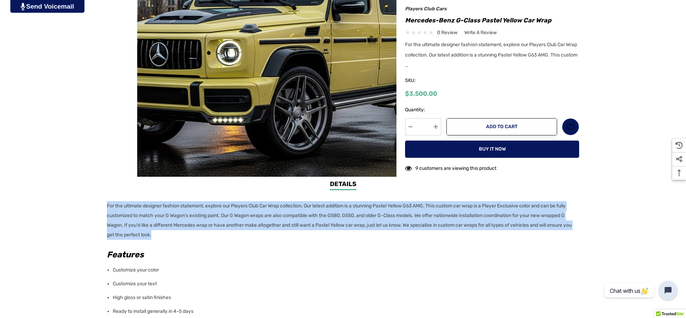
click at [190, 235] on p "For the ultimate designer fashion statement, explore our Players Club Car Wrap …" at bounding box center [341, 220] width 468 height 39
copy p "For the ultimate designer fashion statement, explore our Players Club Car Wrap …"
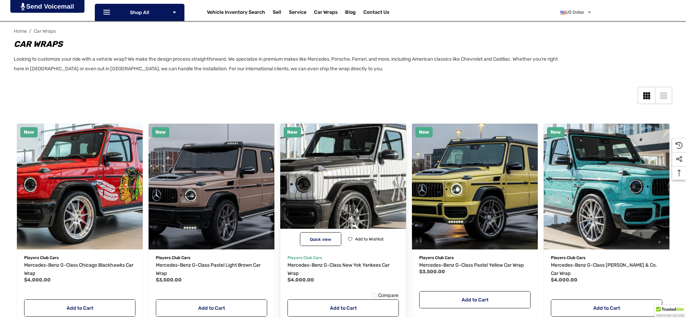
click at [340, 151] on img "Mercedes-Benz G-Class New Yok Yankees Car Wrap,$4,000.00\a" at bounding box center [343, 186] width 139 height 139
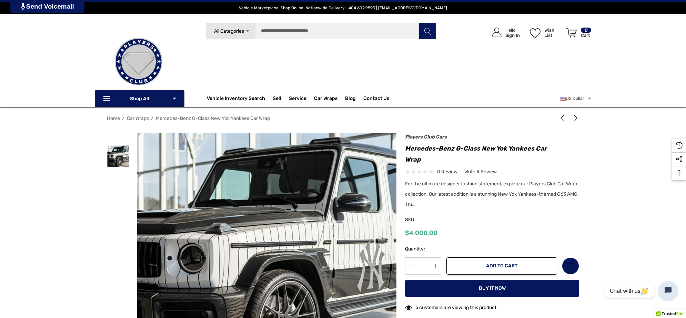
click at [257, 204] on img at bounding box center [274, 258] width 442 height 241
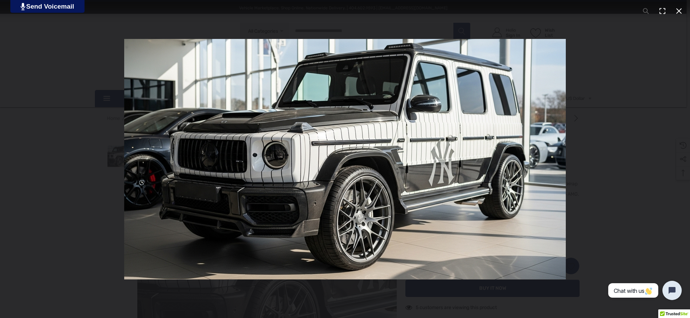
click at [679, 16] on button "You can close this modal content with the ESC key" at bounding box center [679, 11] width 17 height 17
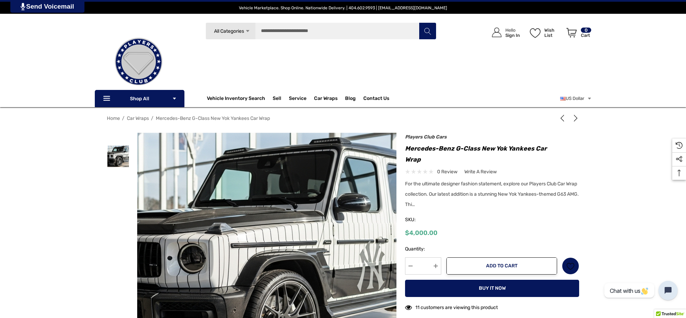
click at [404, 148] on div "Previous Next Mercedes-Benz G-Class Pastel Yellow Car Wrap $3,500.00 $3,500.00" at bounding box center [488, 226] width 183 height 180
click at [561, 145] on h1 "Mercedes-Benz G-Class New Yok Yankees Car Wrap" at bounding box center [492, 154] width 174 height 22
copy h1 "Mercedes-Benz G-Class New Yok Yankees Car Wrap"
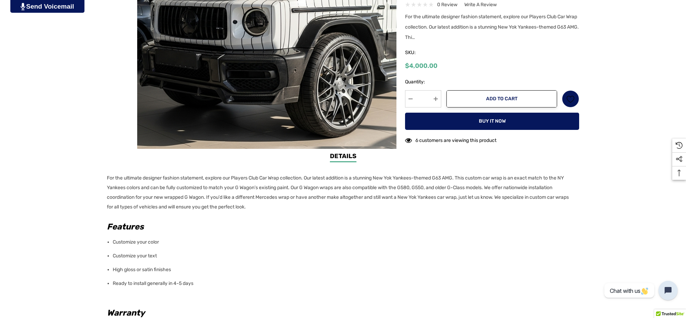
scroll to position [259, 0]
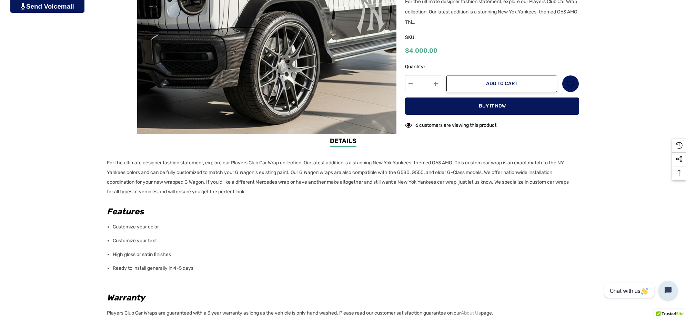
click at [106, 163] on div "Details Details For the ultimate designer fashion statement, explore our Player…" at bounding box center [343, 283] width 686 height 293
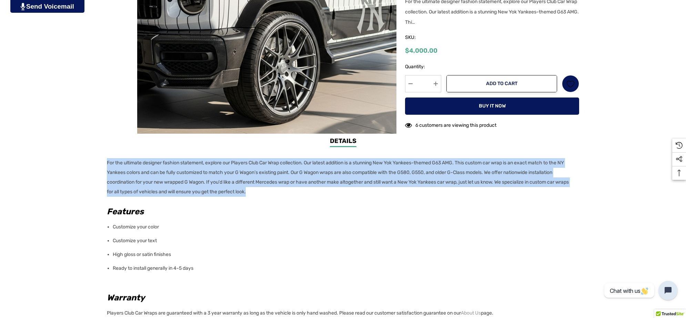
click at [264, 192] on p "For the ultimate designer fashion statement, explore our Players Club Car Wrap …" at bounding box center [341, 177] width 468 height 39
copy p "For the ultimate designer fashion statement, explore our Players Club Car Wrap …"
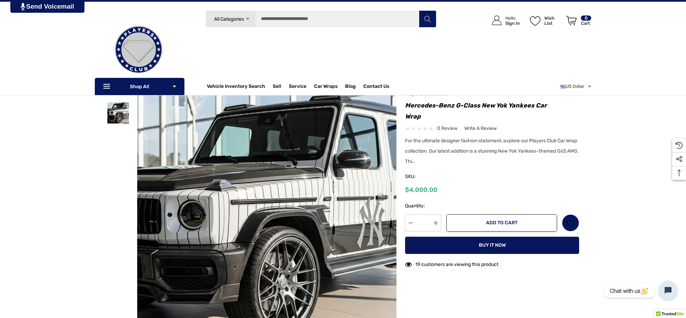
scroll to position [0, 0]
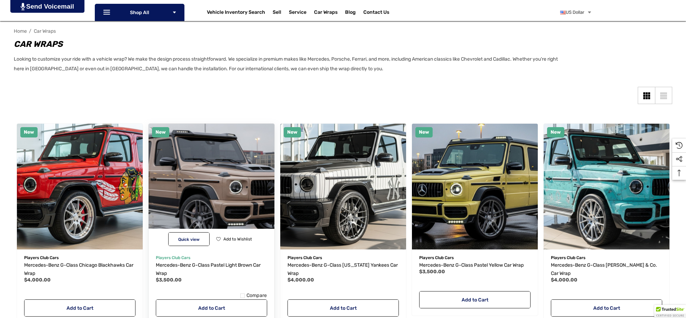
click at [213, 177] on img "Mercedes-Benz G-Class Pastel Light Brown Car Wrap,$3,500.00\a" at bounding box center [211, 186] width 139 height 139
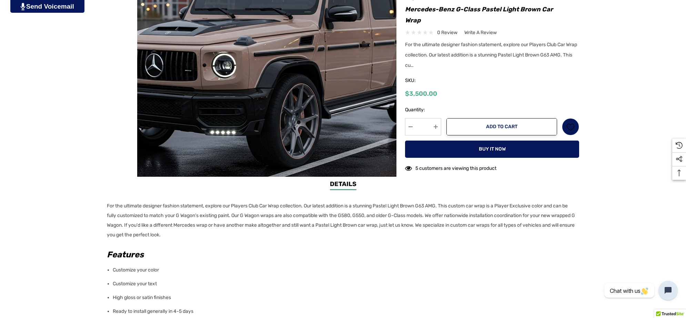
scroll to position [259, 0]
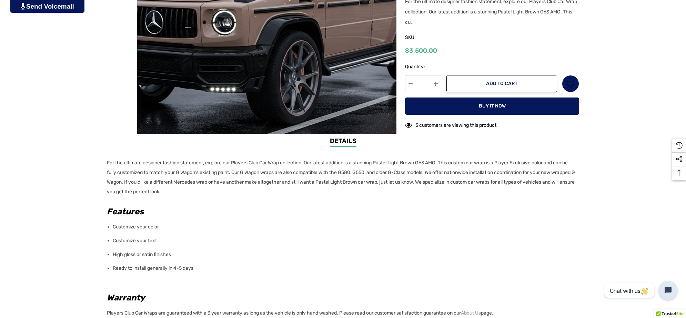
click at [208, 189] on p "For the ultimate designer fashion statement, explore our Players Club Car Wrap …" at bounding box center [341, 177] width 468 height 39
click at [107, 163] on p "For the ultimate designer fashion statement, explore our Players Club Car Wrap …" at bounding box center [341, 177] width 468 height 39
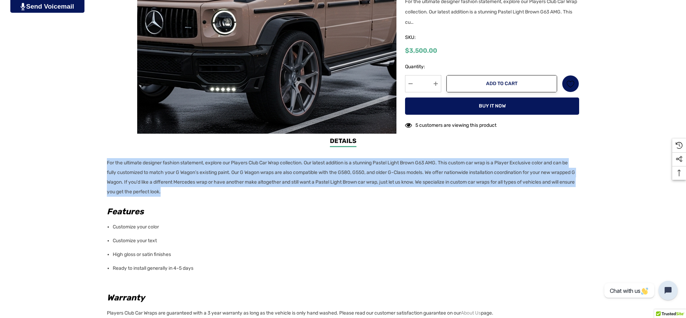
copy p "For the ultimate designer fashion statement, explore our Players Club Car Wrap …"
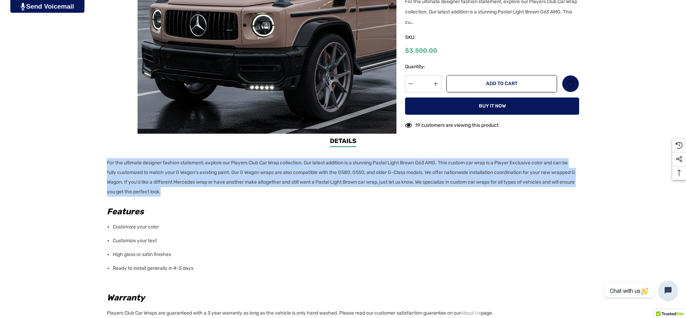
click at [216, 69] on img at bounding box center [303, 8] width 442 height 241
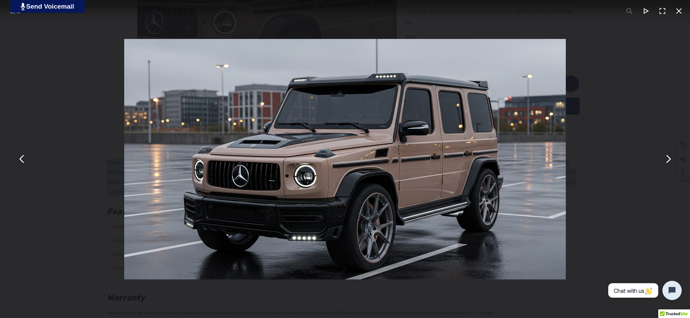
click at [670, 160] on button "You can close this modal content with the ESC key" at bounding box center [668, 159] width 17 height 17
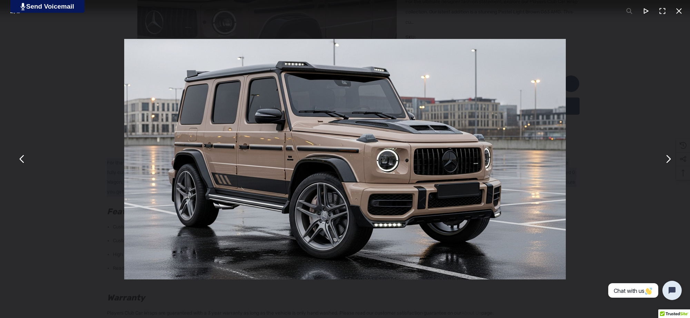
click at [677, 9] on button "You can close this modal content with the ESC key" at bounding box center [679, 11] width 17 height 17
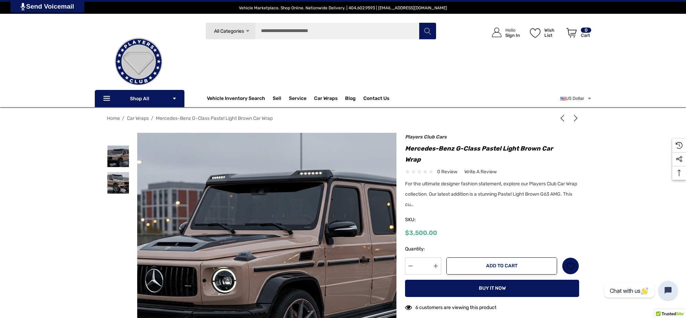
click at [420, 159] on h1 "Mercedes-Benz G-Class Pastel Light Brown Car Wrap" at bounding box center [492, 154] width 174 height 22
click at [406, 147] on h1 "Mercedes-Benz G-Class Pastel Light Brown Car Wrap" at bounding box center [492, 154] width 174 height 22
copy h1 "Mercedes-Benz G-Class Pastel Light Brown Car Wrap"
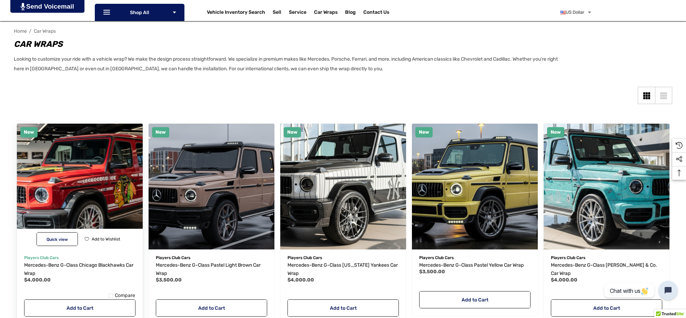
click at [84, 133] on img "Mercedes-Benz G-Class Chicago Blackhawks Car Wrap,$4,000.00\a" at bounding box center [79, 186] width 139 height 139
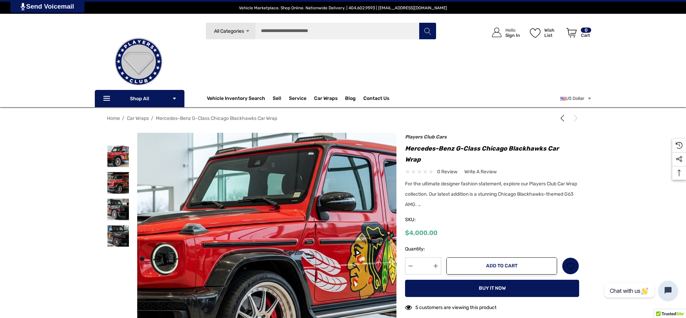
click at [195, 144] on img at bounding box center [358, 253] width 442 height 241
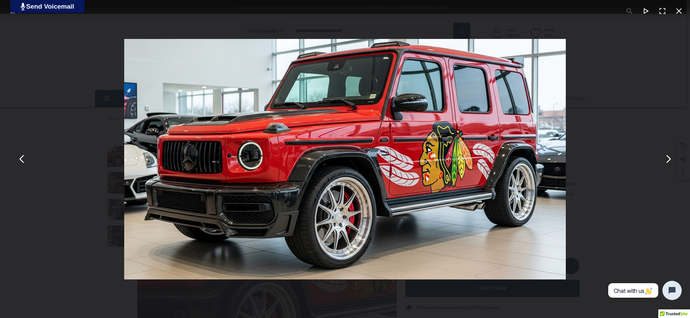
click at [682, 11] on button "You can close this modal content with the ESC key" at bounding box center [679, 11] width 17 height 17
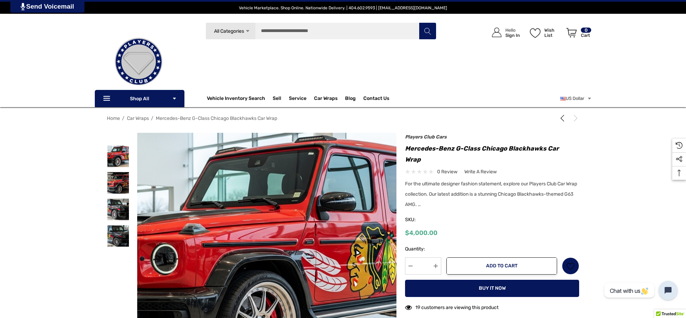
click at [407, 147] on h1 "Mercedes-Benz G-Class Chicago Blackhawks Car Wrap" at bounding box center [492, 154] width 174 height 22
click at [430, 159] on h1 "Mercedes-Benz G-Class Chicago Blackhawks Car Wrap" at bounding box center [492, 154] width 174 height 22
copy h1 "Mercedes-Benz G-Class Chicago Blackhawks Car Wrap"
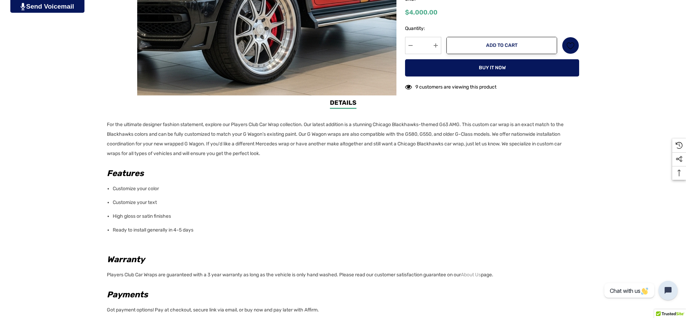
scroll to position [302, 0]
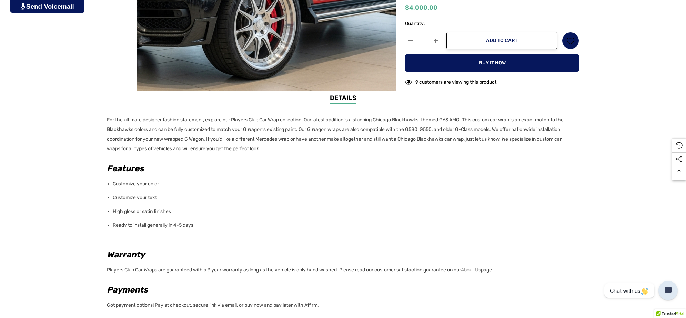
drag, startPoint x: 67, startPoint y: 145, endPoint x: 64, endPoint y: 126, distance: 19.2
click at [66, 142] on div "Details Details For the ultimate designer fashion statement, explore our Player…" at bounding box center [343, 239] width 686 height 293
click at [106, 120] on div "Details Details For the ultimate designer fashion statement, explore our Player…" at bounding box center [343, 239] width 686 height 293
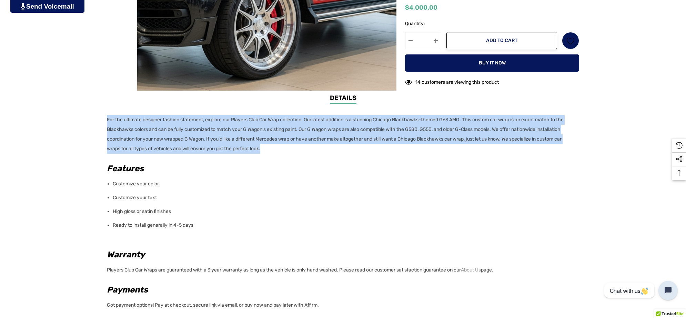
click at [270, 147] on p "For the ultimate designer fashion statement, explore our Players Club Car Wrap …" at bounding box center [341, 134] width 468 height 39
copy p "For the ultimate designer fashion statement, explore our Players Club Car Wrap …"
